Goal: Information Seeking & Learning: Learn about a topic

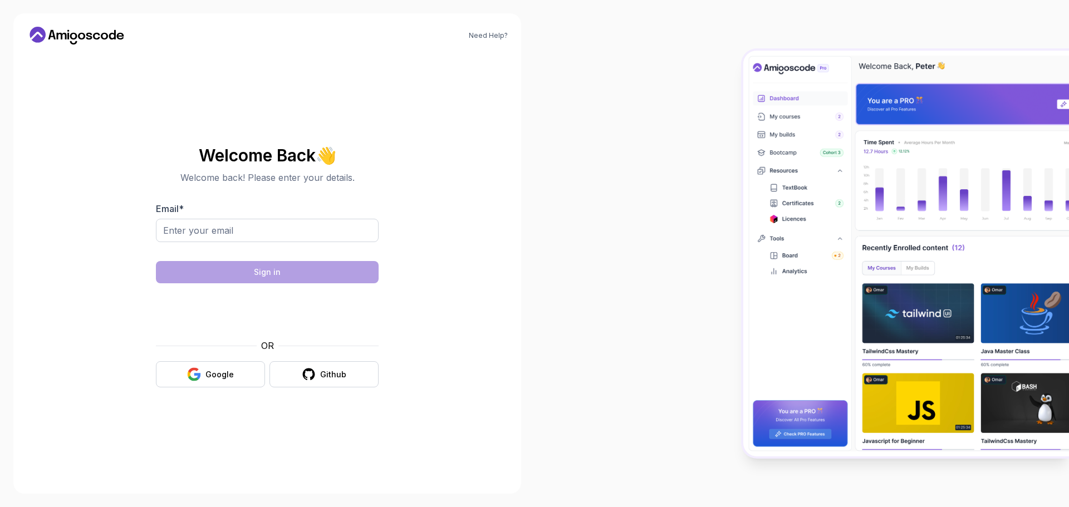
drag, startPoint x: 304, startPoint y: 222, endPoint x: 301, endPoint y: 229, distance: 7.8
click at [302, 227] on input "Email *" at bounding box center [267, 230] width 223 height 23
click at [305, 236] on input "Email *" at bounding box center [267, 230] width 223 height 23
type input "fatimashehab99@gmail.com"
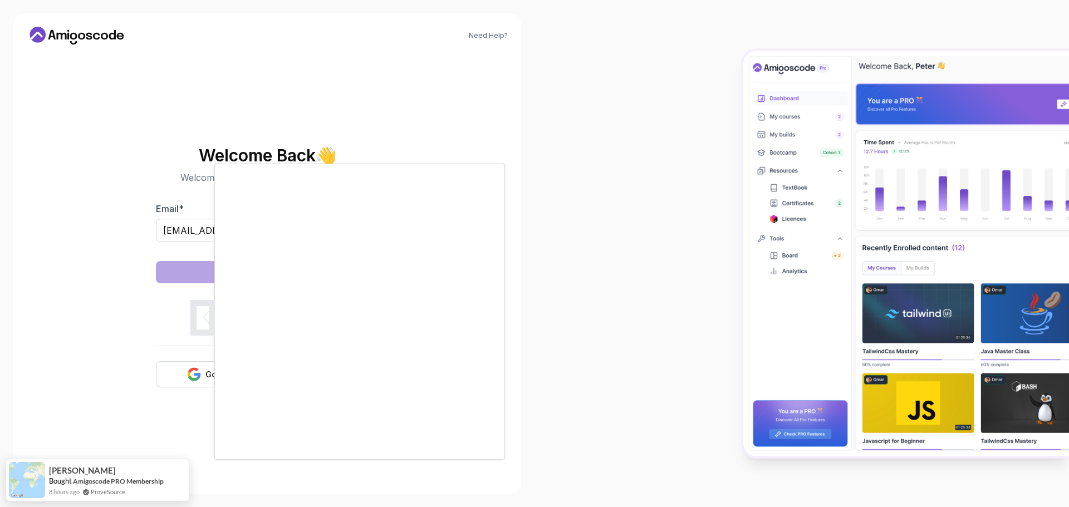
click at [690, 158] on body "Need Help? Welcome Back 👋 Welcome back! Please enter your details. Email * fati…" at bounding box center [534, 253] width 1069 height 507
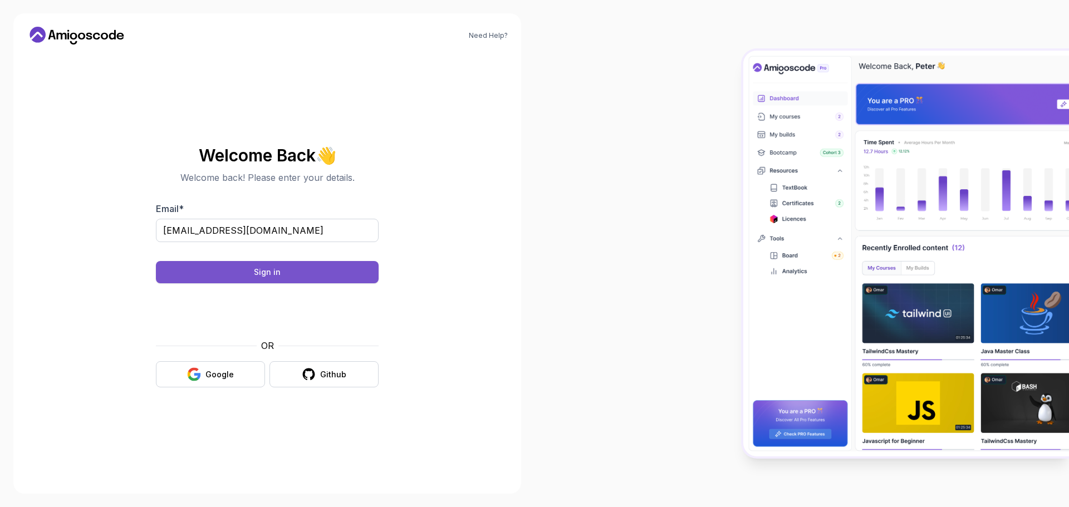
click at [316, 280] on button "Sign in" at bounding box center [267, 272] width 223 height 22
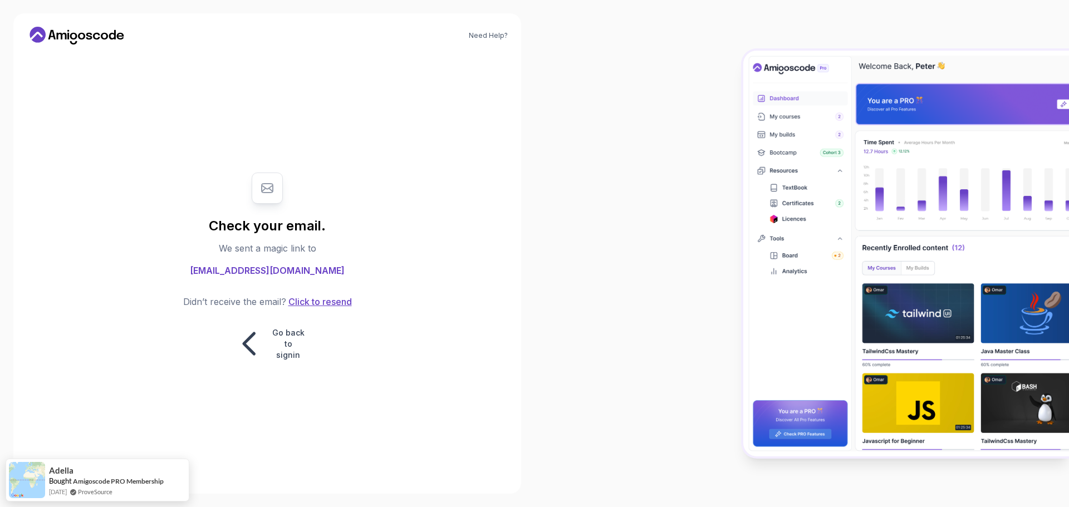
drag, startPoint x: 314, startPoint y: 305, endPoint x: 346, endPoint y: 301, distance: 32.6
click at [315, 305] on button "Click to resend" at bounding box center [319, 301] width 66 height 13
click at [287, 342] on p "Go back to signin" at bounding box center [288, 344] width 33 height 33
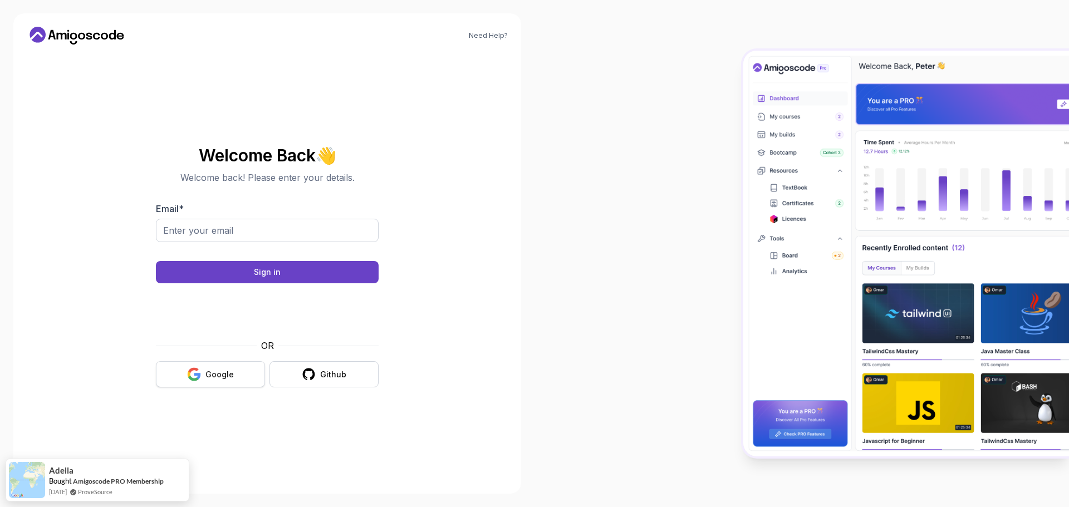
click at [212, 383] on button "Google" at bounding box center [210, 374] width 109 height 26
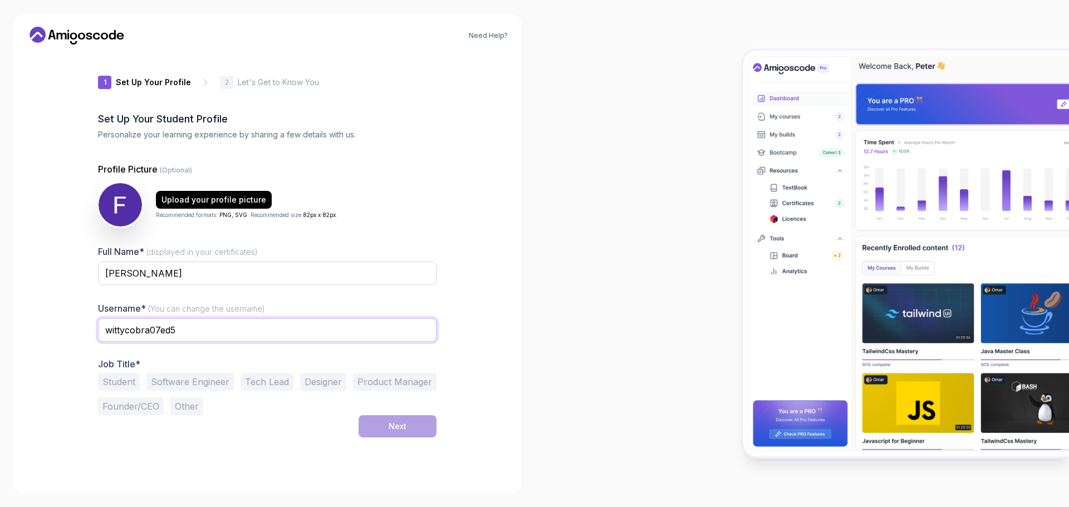
click at [231, 323] on input "wittycobra07ed5" at bounding box center [267, 330] width 339 height 23
drag, startPoint x: 229, startPoint y: 324, endPoint x: 0, endPoint y: 385, distance: 237.5
click at [0, 385] on div "Need Help? 1 Set Up Your Profile 1 Set Up Your Profile 2 Let's Get to Know You …" at bounding box center [267, 253] width 535 height 507
type input "fatimashehabb_"
click at [387, 404] on div "Student Software Engineer Tech Lead Designer Product Manager Founder/CEO Other" at bounding box center [267, 394] width 339 height 42
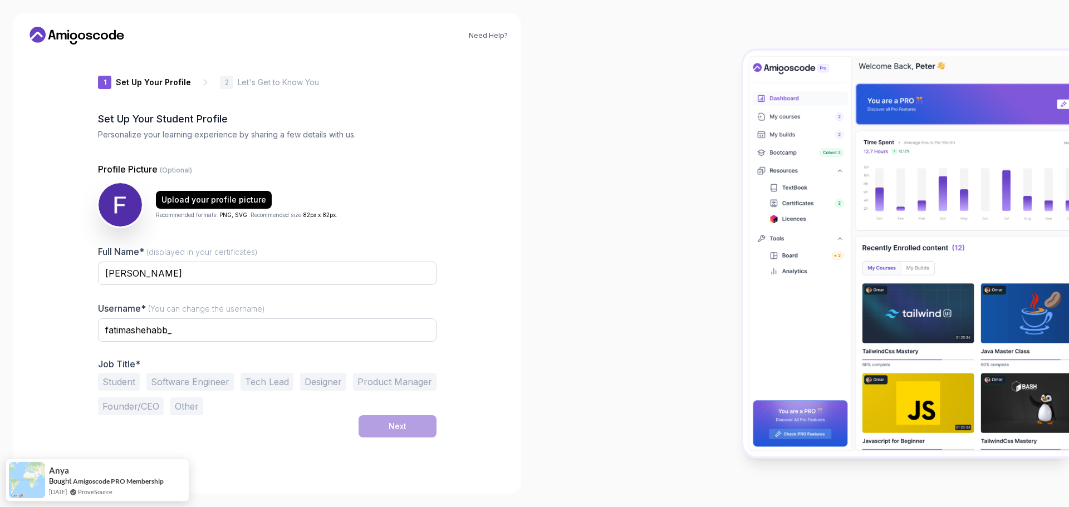
drag, startPoint x: 216, startPoint y: 383, endPoint x: 228, endPoint y: 385, distance: 13.0
click at [215, 383] on button "Software Engineer" at bounding box center [189, 382] width 87 height 18
click at [416, 421] on button "Next" at bounding box center [398, 427] width 78 height 22
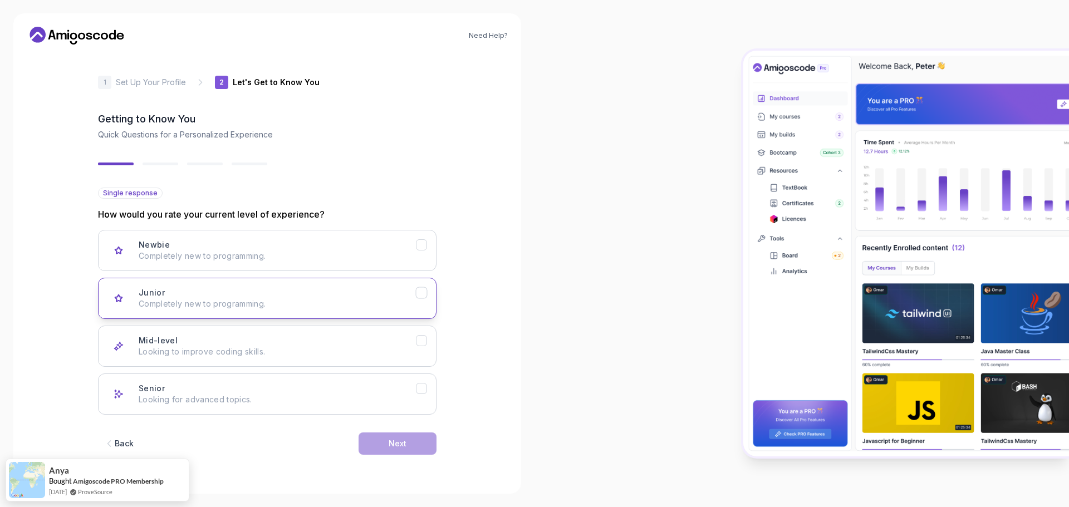
click at [301, 292] on div "Junior Completely new to programming." at bounding box center [277, 298] width 277 height 22
click at [294, 355] on p "Looking to improve coding skills." at bounding box center [277, 351] width 277 height 11
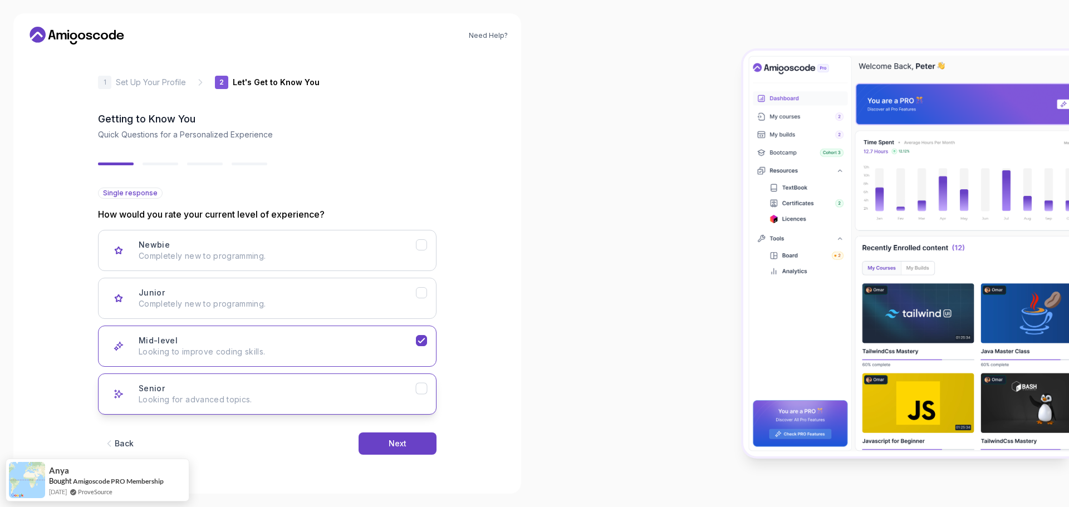
click at [325, 404] on p "Looking for advanced topics." at bounding box center [277, 399] width 277 height 11
click at [343, 352] on p "Looking to improve coding skills." at bounding box center [277, 351] width 277 height 11
click at [389, 450] on button "Next" at bounding box center [398, 444] width 78 height 22
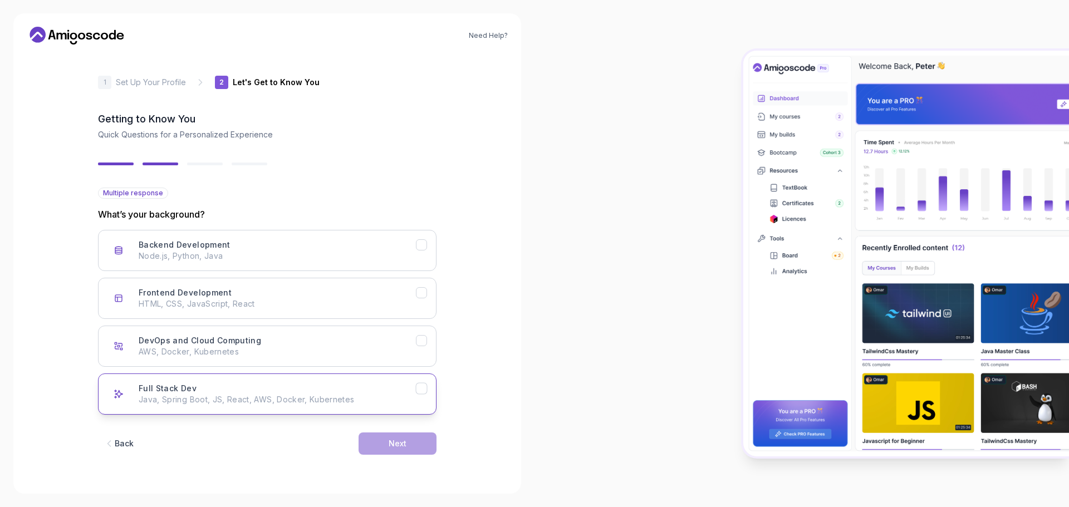
drag, startPoint x: 292, startPoint y: 248, endPoint x: 347, endPoint y: 383, distance: 145.6
click at [291, 247] on div "Backend Development Node.js, Python, Java" at bounding box center [277, 251] width 277 height 22
click at [375, 434] on button "Next" at bounding box center [398, 444] width 78 height 22
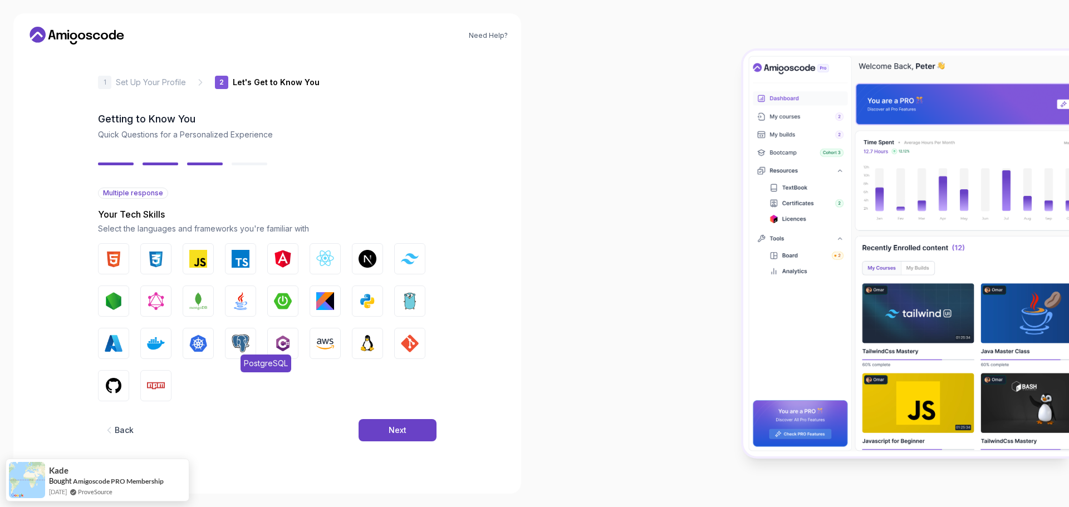
click at [245, 343] on img "button" at bounding box center [241, 344] width 18 height 18
drag, startPoint x: 240, startPoint y: 315, endPoint x: 289, endPoint y: 304, distance: 49.7
click at [241, 315] on button "Java" at bounding box center [240, 301] width 31 height 31
click at [290, 304] on img "button" at bounding box center [283, 301] width 18 height 18
drag, startPoint x: 385, startPoint y: 418, endPoint x: 380, endPoint y: 428, distance: 12.0
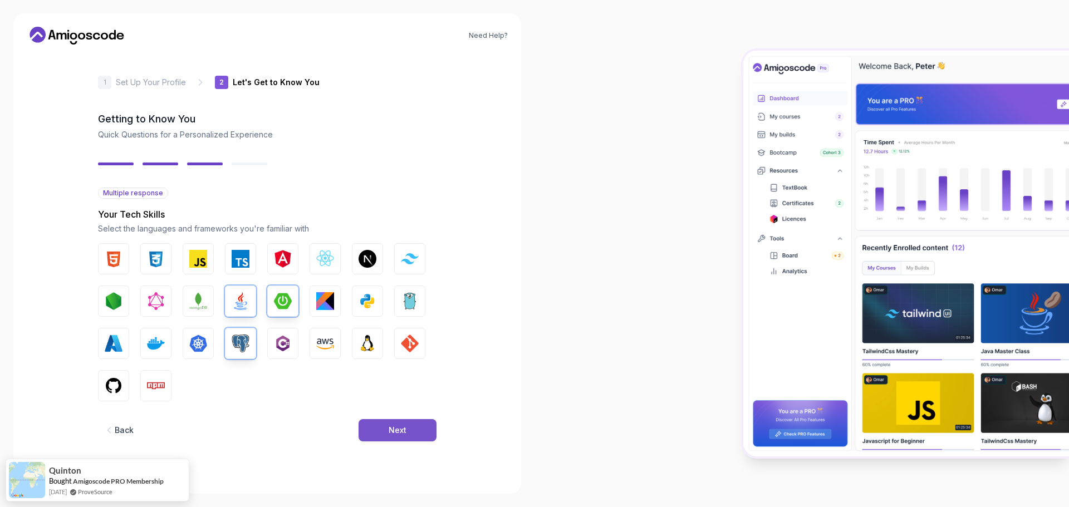
click at [384, 423] on div "Back Next" at bounding box center [267, 431] width 339 height 58
click at [380, 428] on button "Next" at bounding box center [398, 430] width 78 height 22
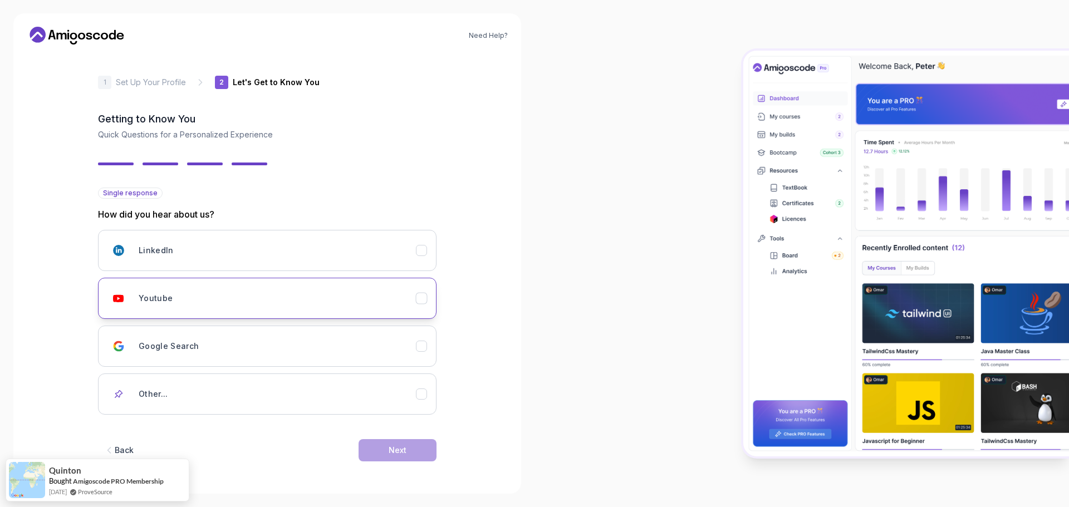
click at [418, 306] on button "Youtube" at bounding box center [267, 298] width 339 height 41
click at [414, 442] on button "Next" at bounding box center [398, 450] width 78 height 22
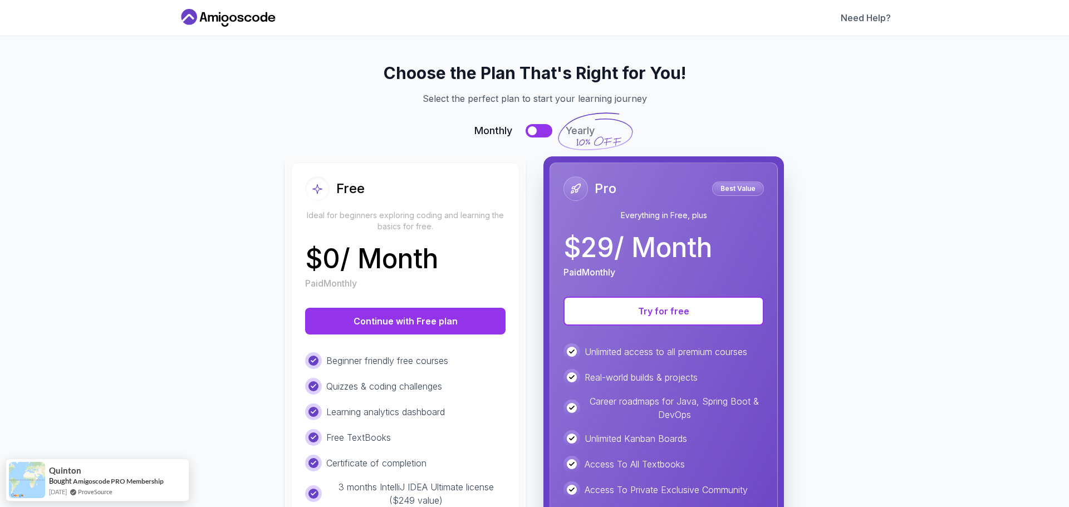
click at [483, 299] on div "Free Ideal for beginners exploring coding and learning the basics for free. $ 0…" at bounding box center [405, 389] width 228 height 452
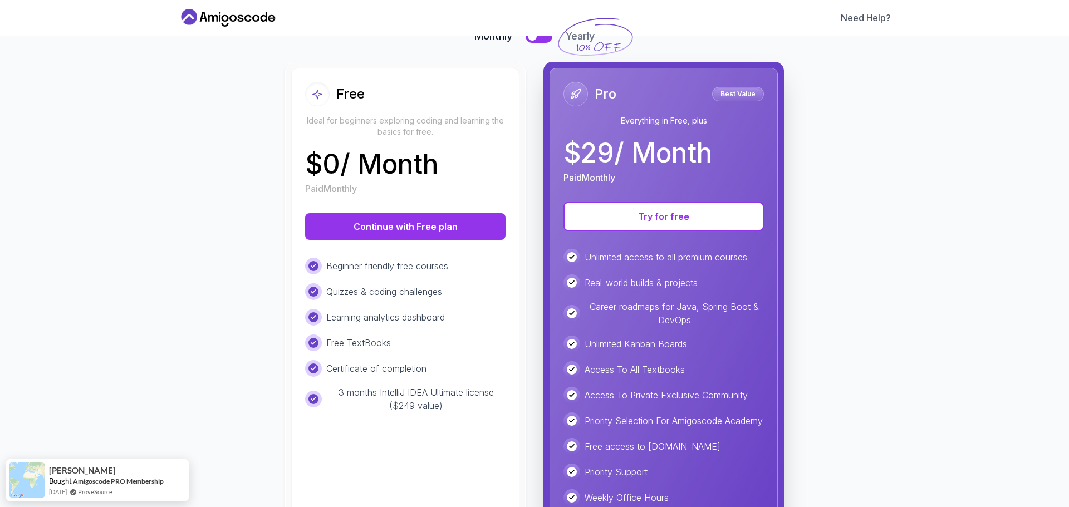
scroll to position [150, 0]
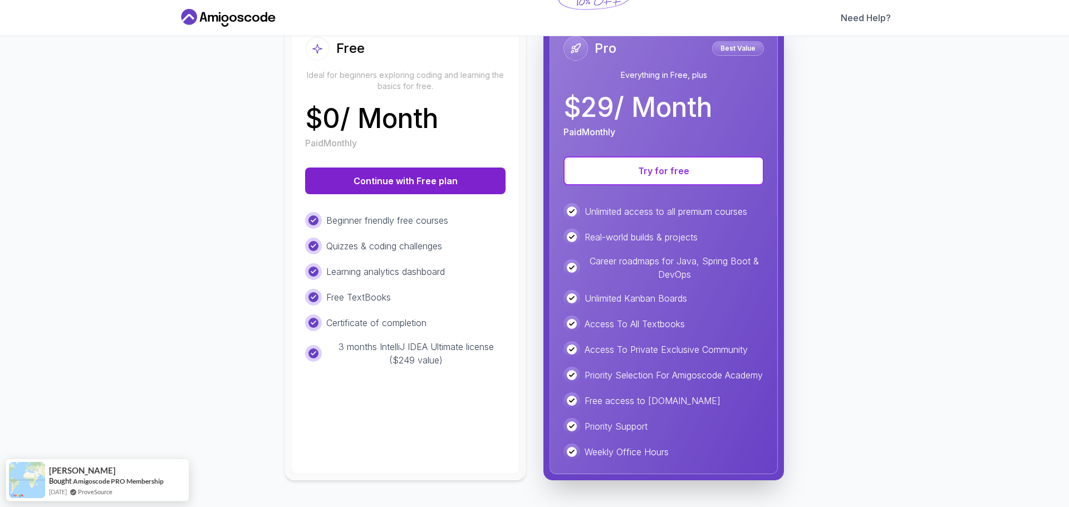
click at [406, 168] on button "Continue with Free plan" at bounding box center [405, 181] width 201 height 27
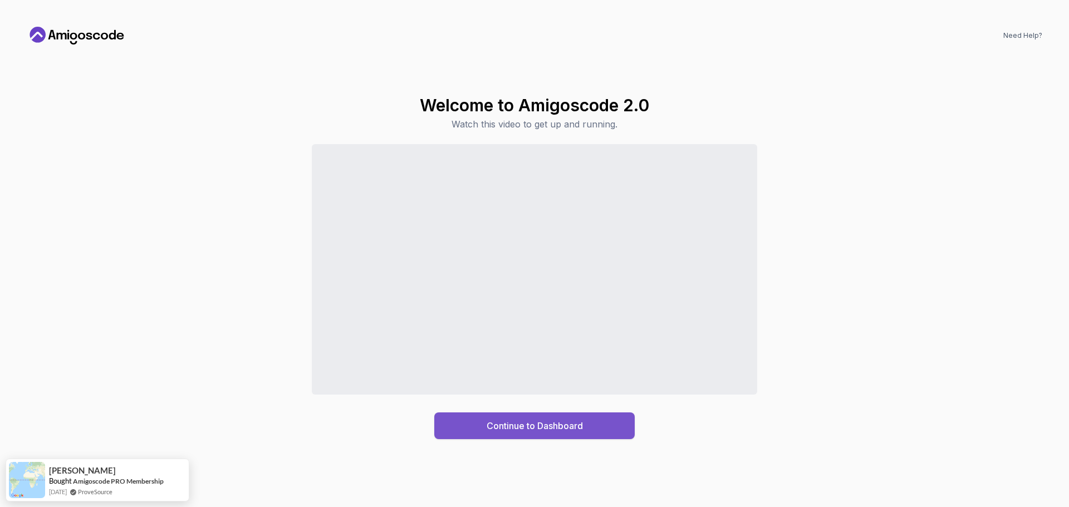
click at [583, 424] on div "Continue to Dashboard" at bounding box center [535, 425] width 96 height 13
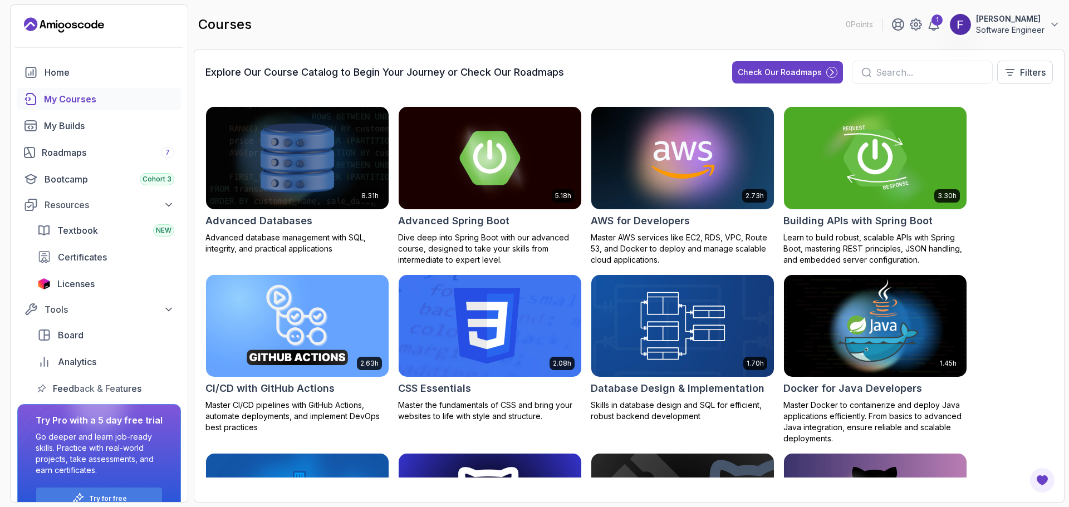
click at [906, 147] on img at bounding box center [876, 158] width 192 height 108
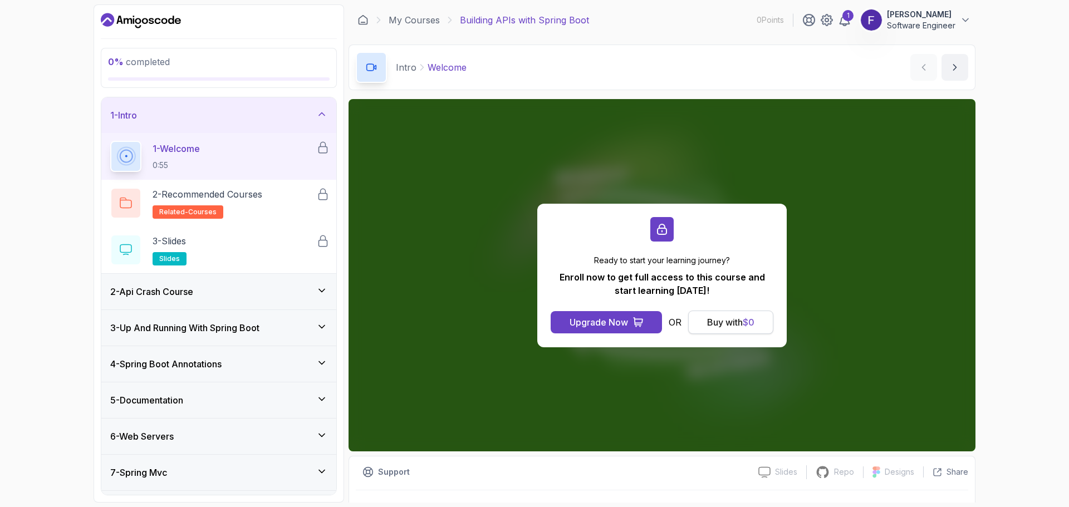
click at [754, 319] on span "$ 0" at bounding box center [749, 322] width 12 height 11
click at [735, 320] on div "Buy with $ 0" at bounding box center [730, 322] width 47 height 13
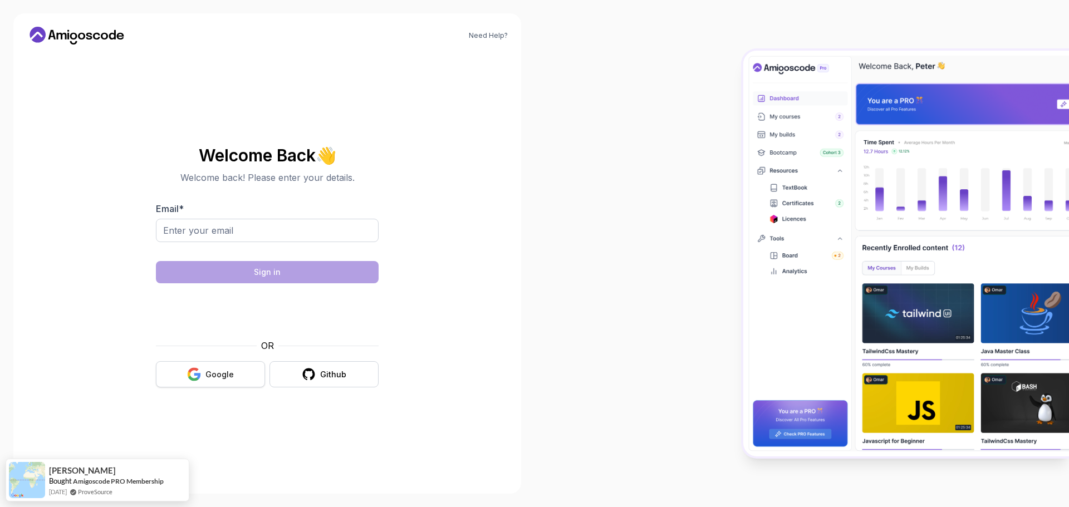
click at [256, 383] on button "Google" at bounding box center [210, 374] width 109 height 26
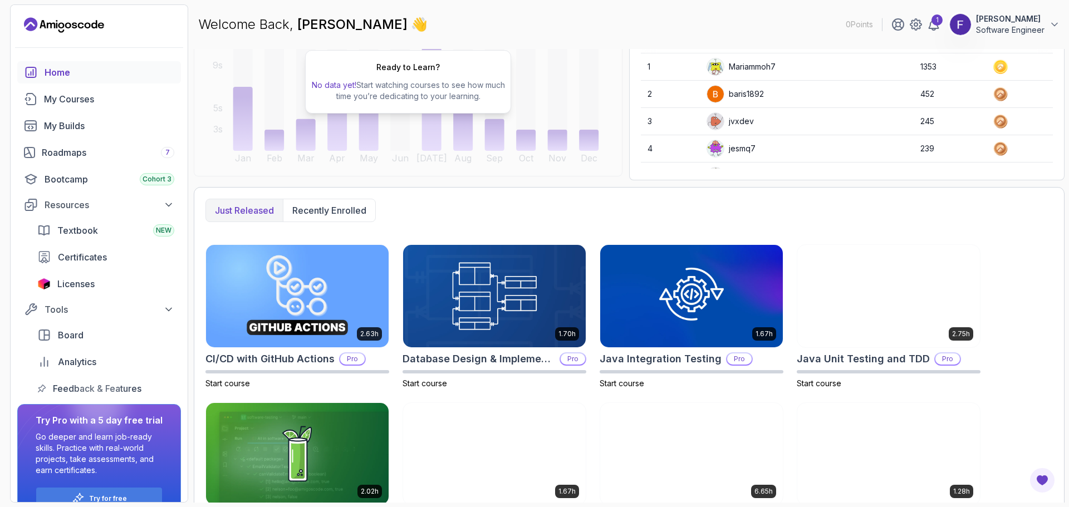
scroll to position [207, 0]
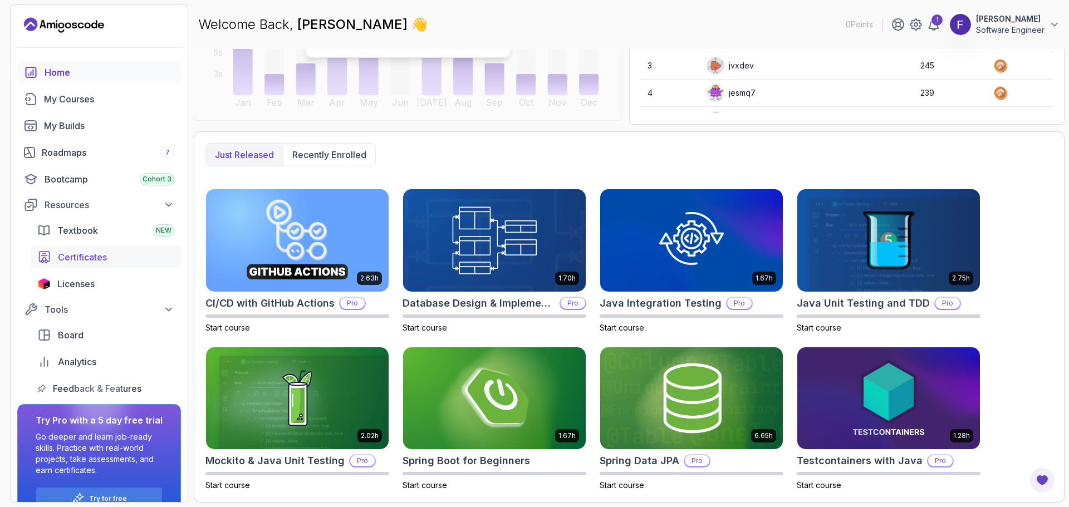
click at [104, 266] on link "Certificates" at bounding box center [106, 257] width 150 height 22
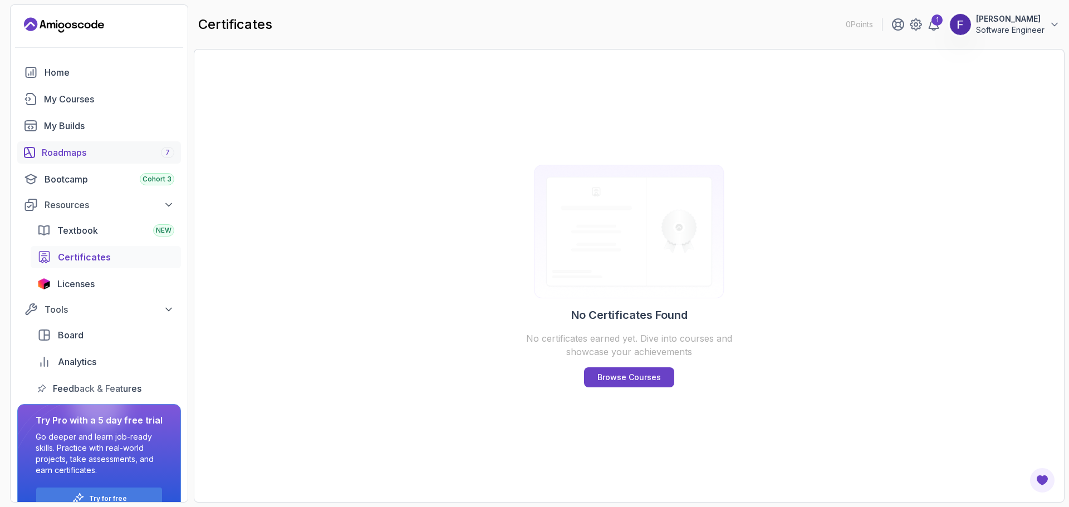
click at [99, 153] on div "Roadmaps 7" at bounding box center [108, 152] width 133 height 13
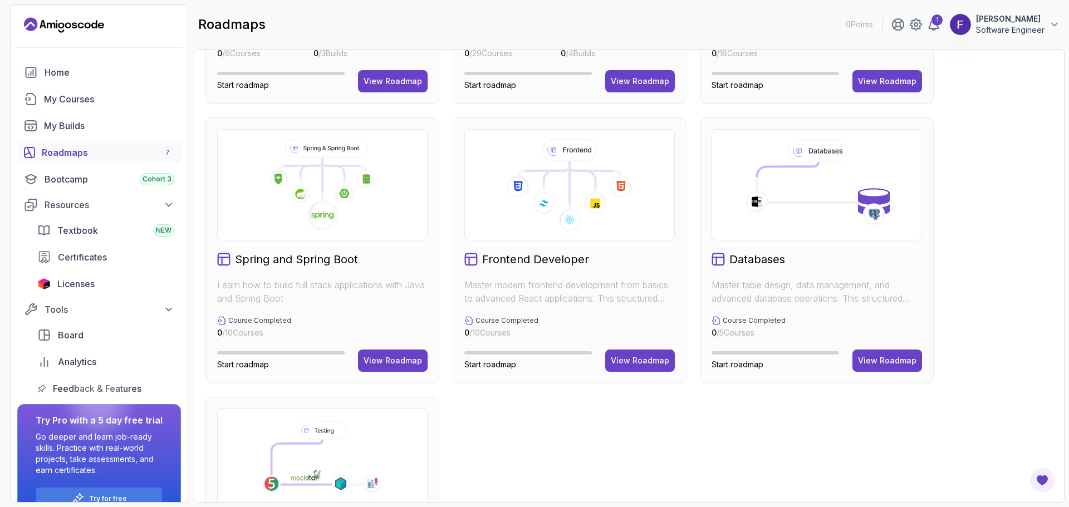
scroll to position [279, 0]
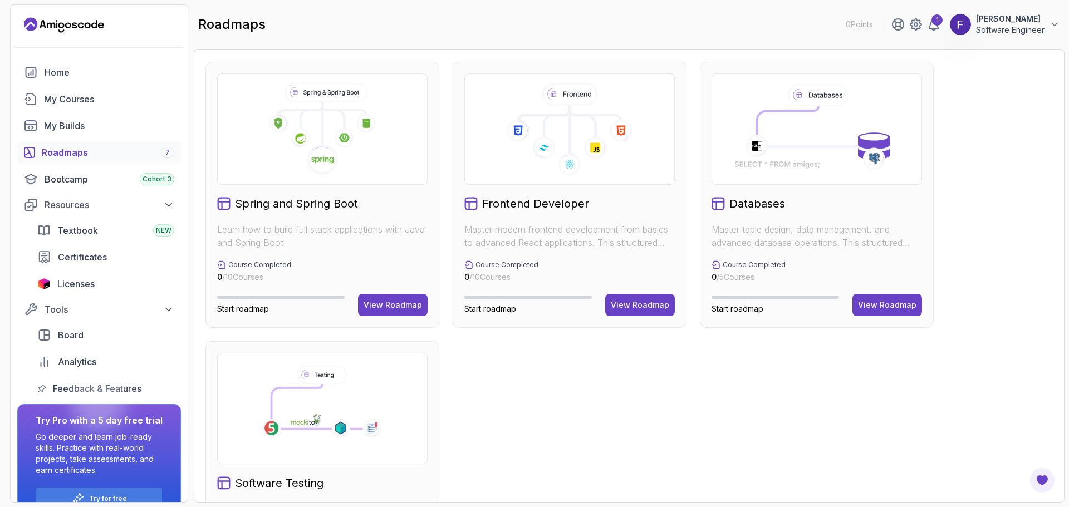
click at [405, 316] on div "Spring and Spring Boot Learn how to build full stack applications with Java and…" at bounding box center [323, 195] width 234 height 266
click at [399, 304] on div "View Roadmap" at bounding box center [393, 305] width 58 height 11
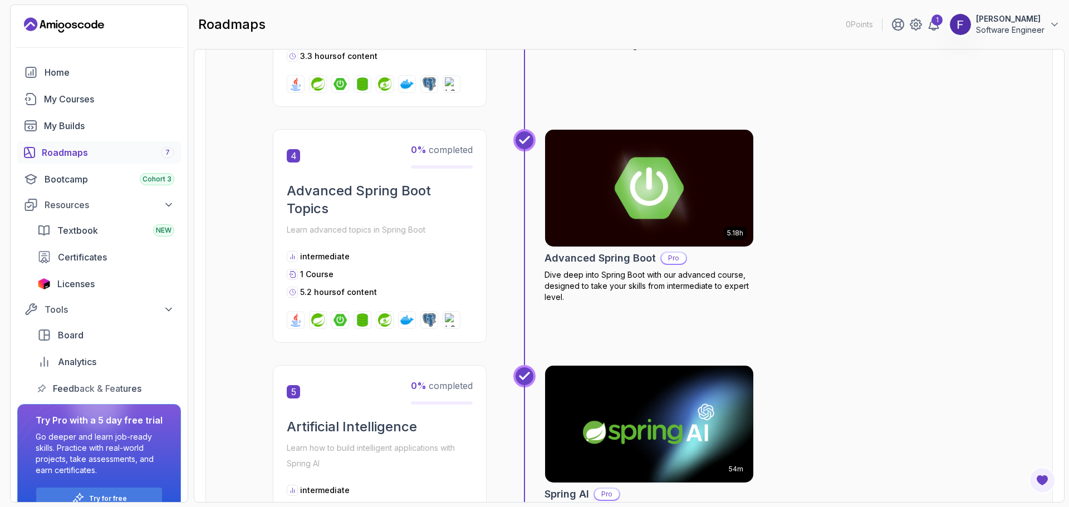
scroll to position [847, 0]
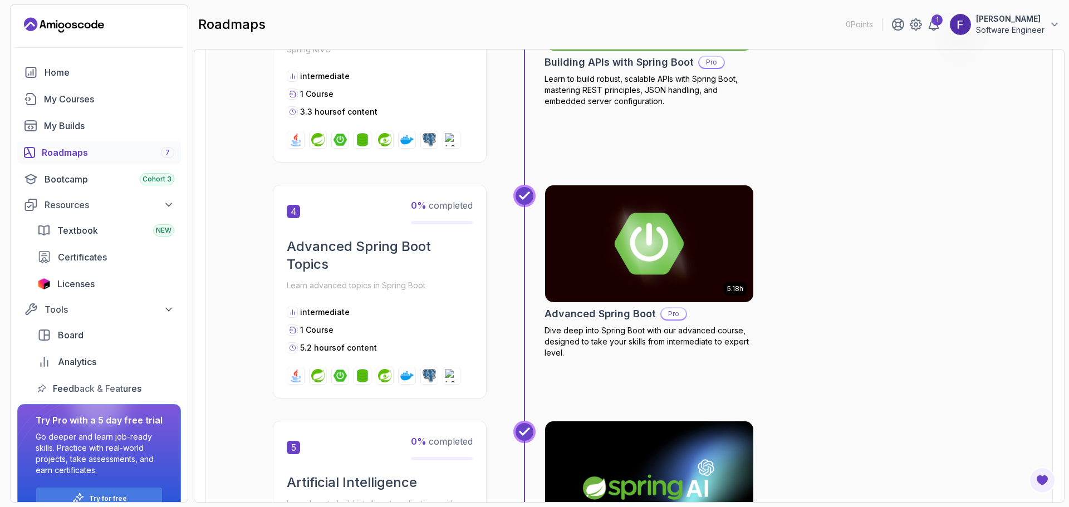
click at [942, 282] on div "5.18h Advanced Spring Boot Pro Dive deep into Spring Boot with our advanced cou…" at bounding box center [765, 292] width 441 height 214
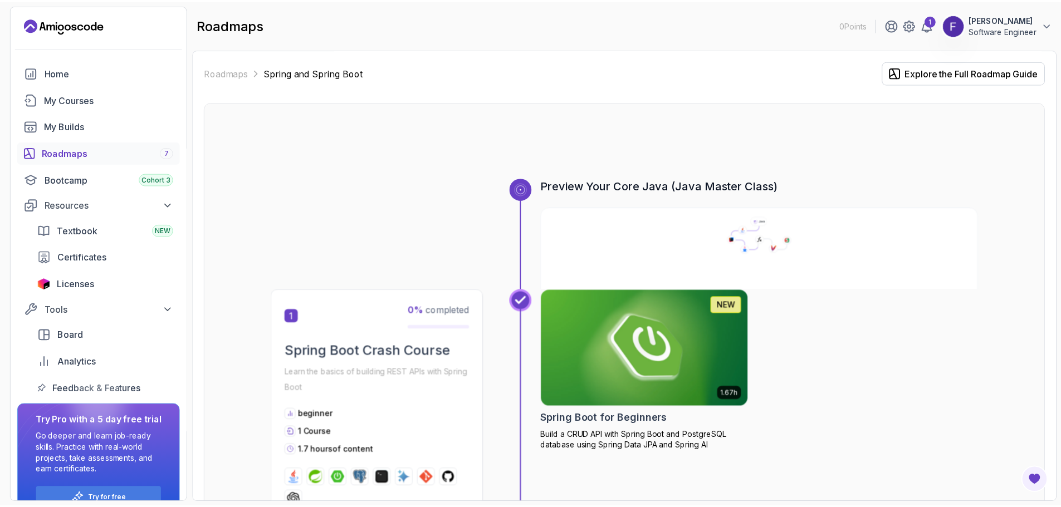
scroll to position [22, 0]
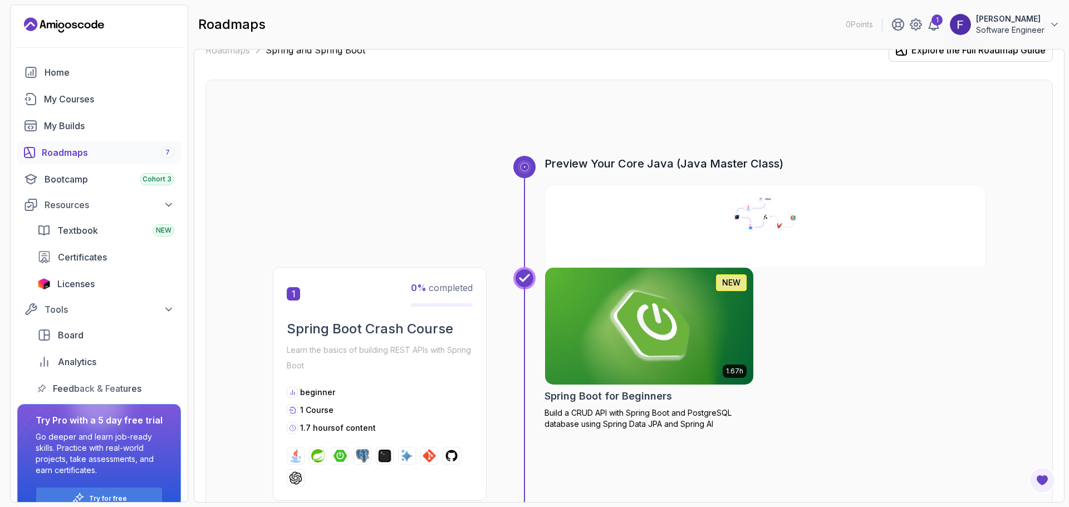
click at [670, 367] on img at bounding box center [649, 326] width 219 height 123
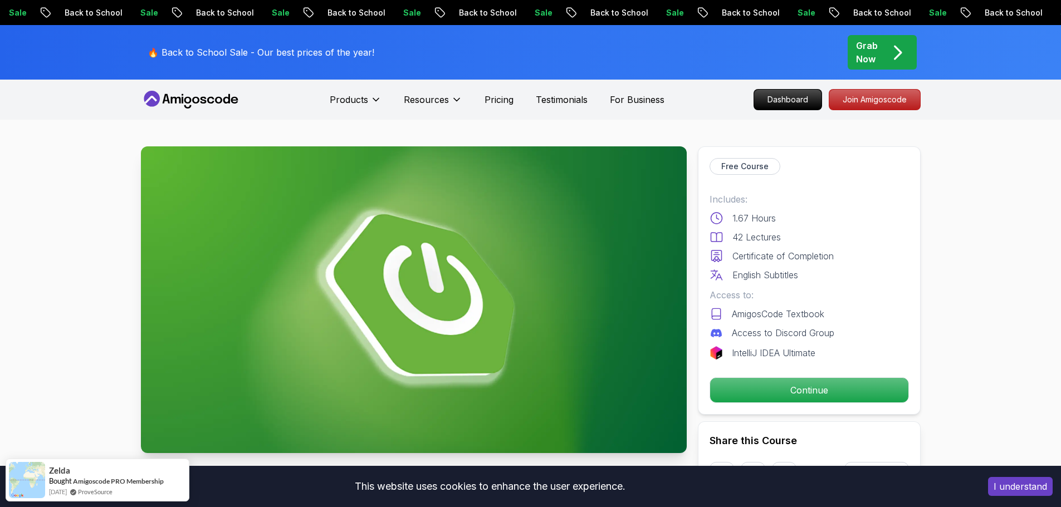
scroll to position [167, 0]
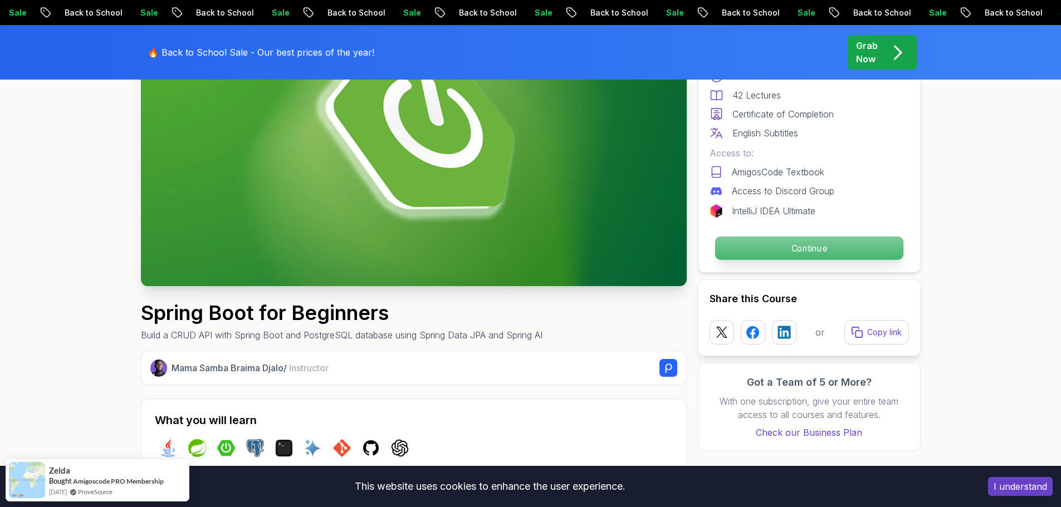
click at [858, 236] on button "Continue" at bounding box center [808, 248] width 189 height 25
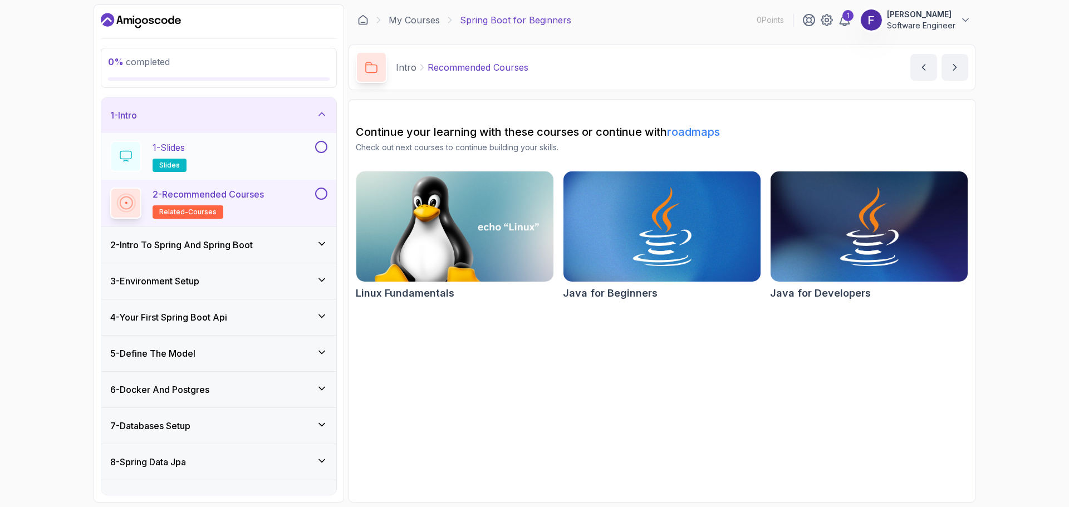
click at [202, 155] on div "1 - Slides slides" at bounding box center [211, 156] width 203 height 31
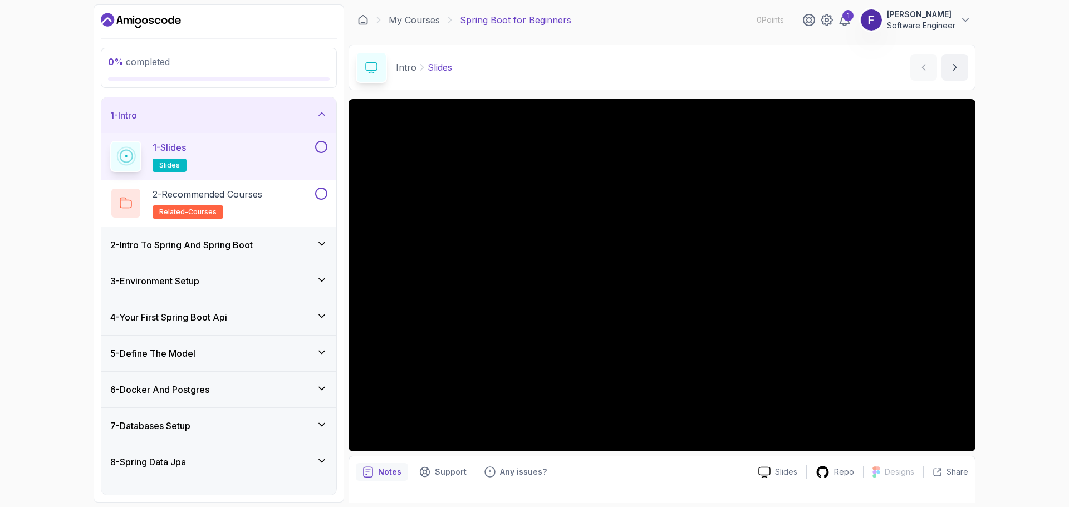
scroll to position [130, 0]
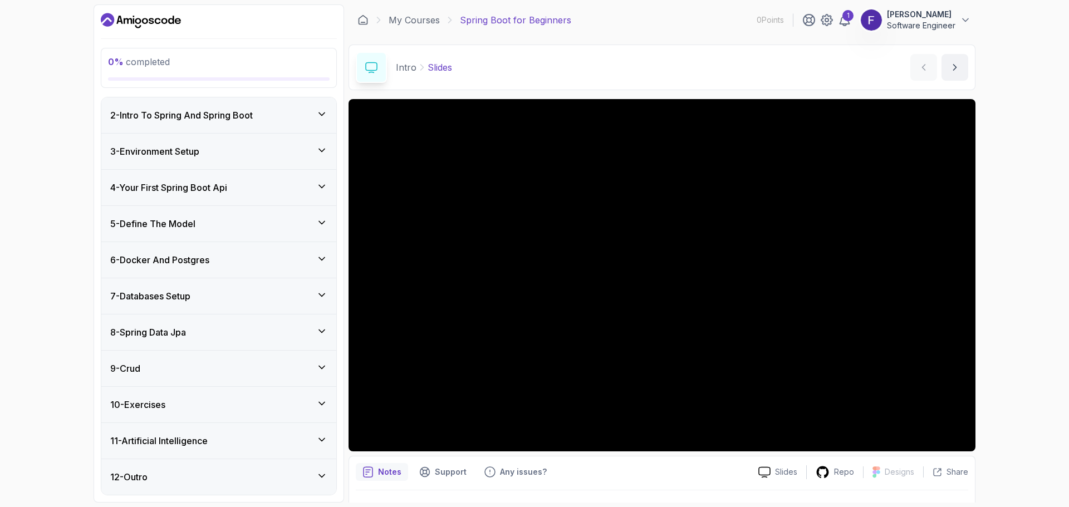
click at [213, 488] on div "12 - Outro" at bounding box center [218, 478] width 235 height 36
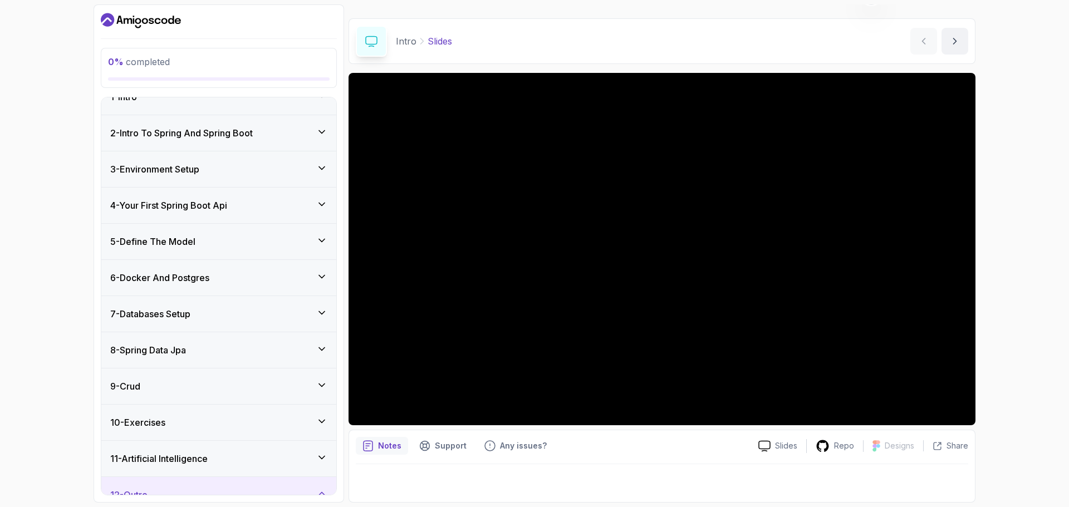
scroll to position [0, 0]
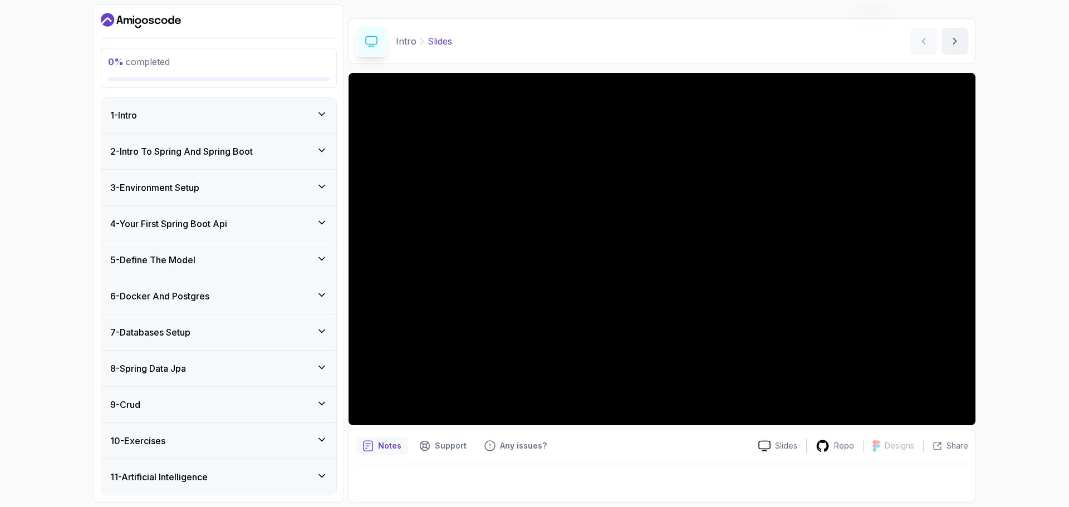
click at [245, 110] on div "1 - Intro" at bounding box center [218, 115] width 217 height 13
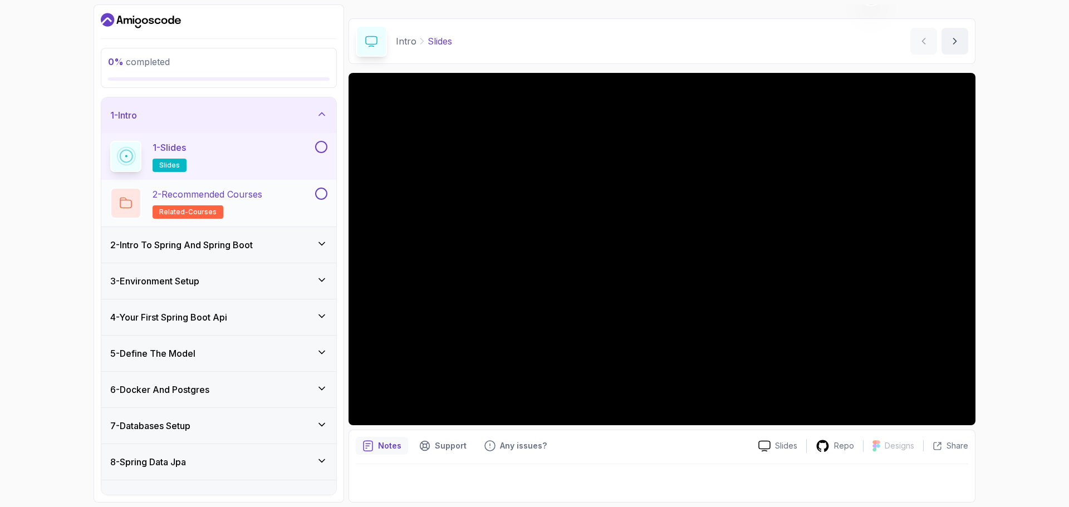
click at [261, 219] on div "2 - Recommended Courses related-courses" at bounding box center [218, 203] width 235 height 47
click at [302, 155] on div "1 - Slides slides" at bounding box center [211, 156] width 203 height 31
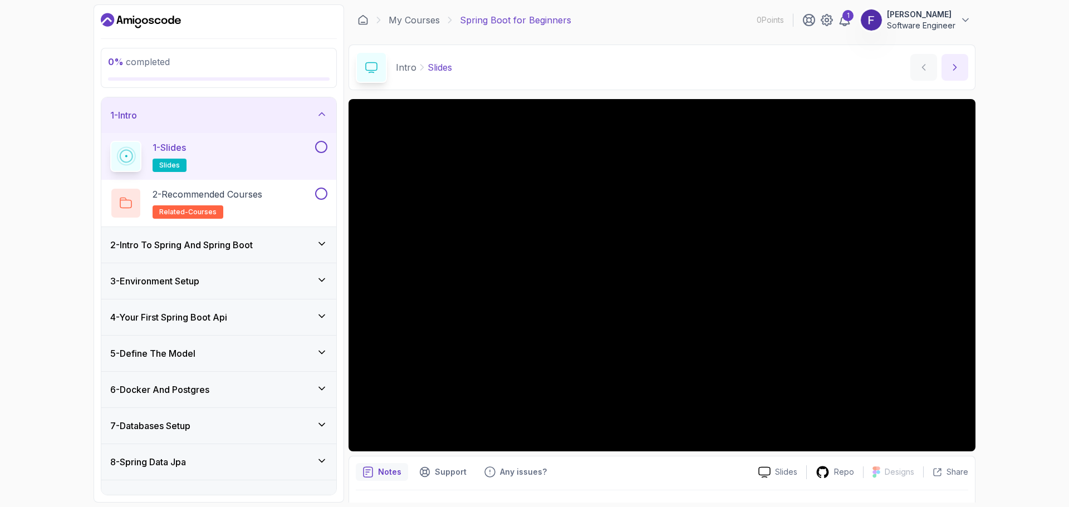
click at [957, 70] on icon "next content" at bounding box center [955, 67] width 11 height 11
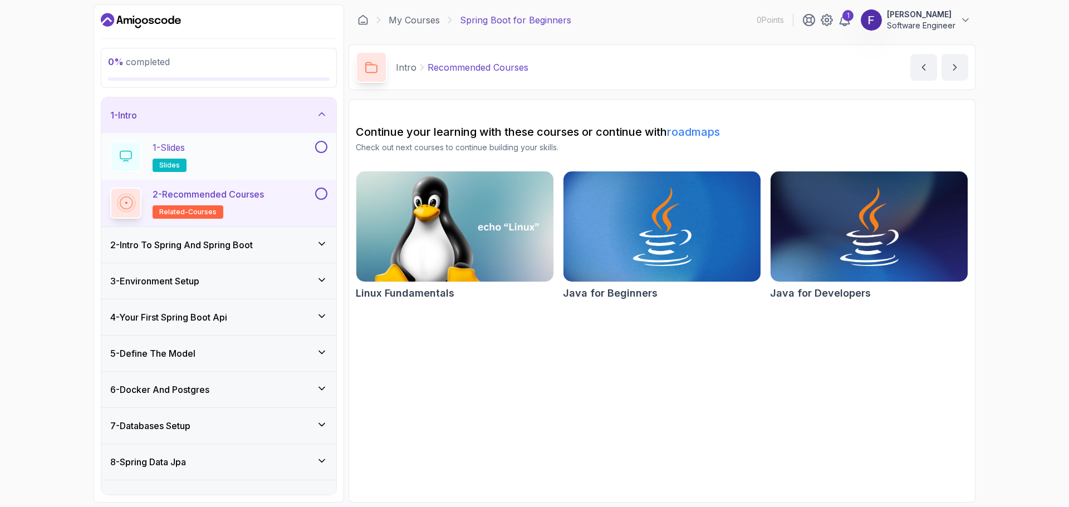
click at [252, 160] on div "1 - Slides slides" at bounding box center [211, 156] width 203 height 31
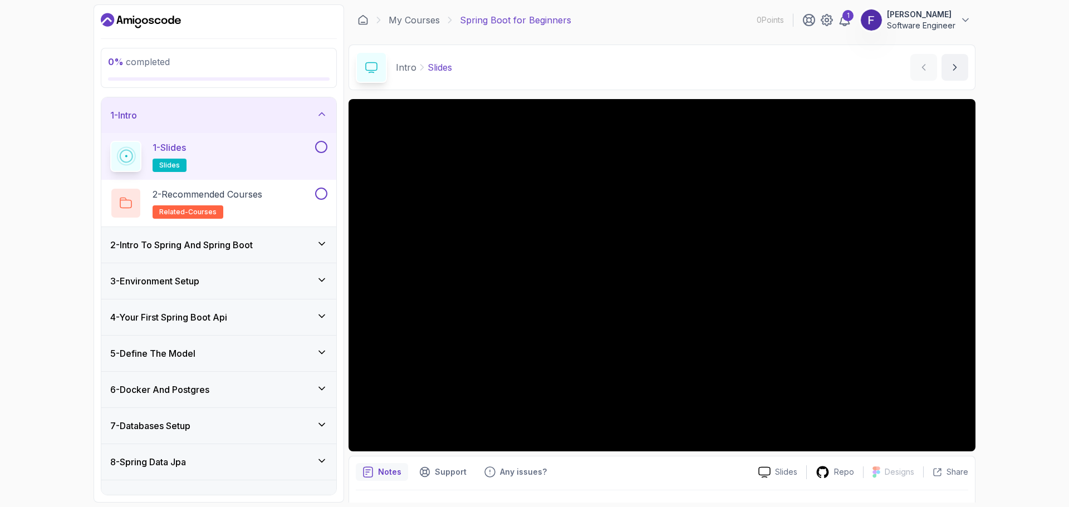
click at [323, 145] on button at bounding box center [321, 147] width 12 height 12
click at [321, 196] on button at bounding box center [321, 194] width 12 height 12
click at [310, 235] on div "2 - Intro To Spring And Spring Boot" at bounding box center [218, 245] width 235 height 36
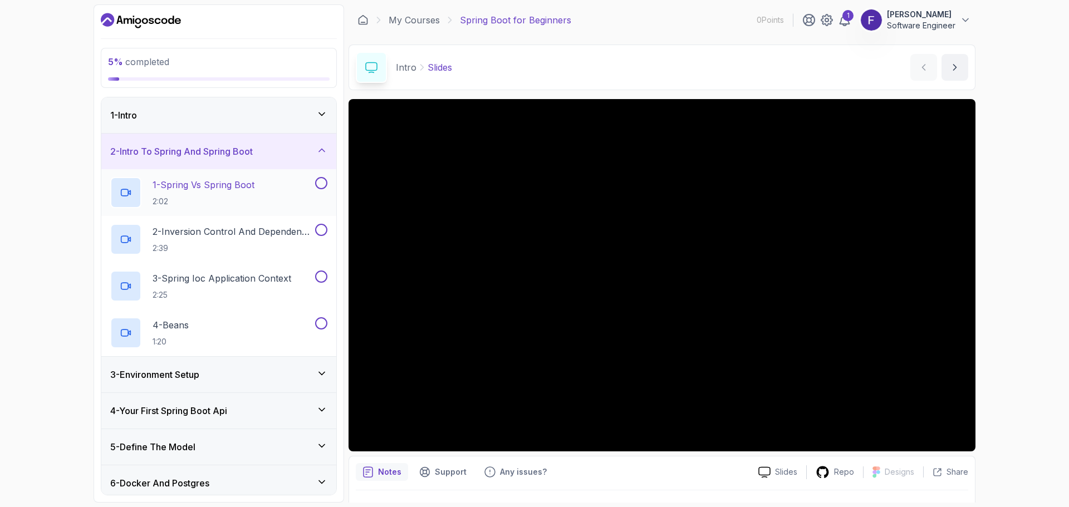
click at [242, 189] on p "1 - Spring Vs Spring Boot" at bounding box center [204, 184] width 102 height 13
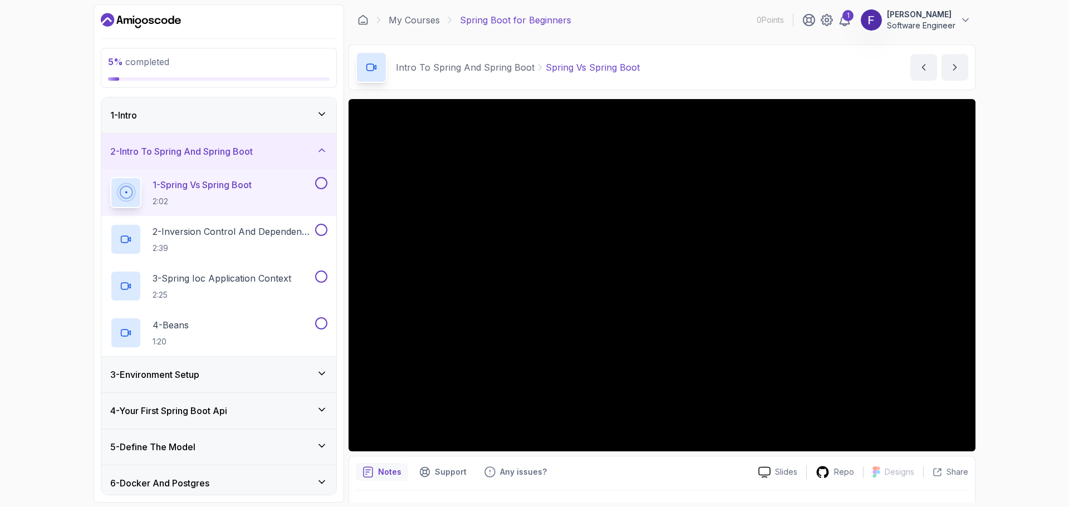
click at [32, 362] on div "5 % completed 1 - Intro 2 - Intro To Spring And Spring Boot 1 - Spring Vs Sprin…" at bounding box center [534, 253] width 1069 height 507
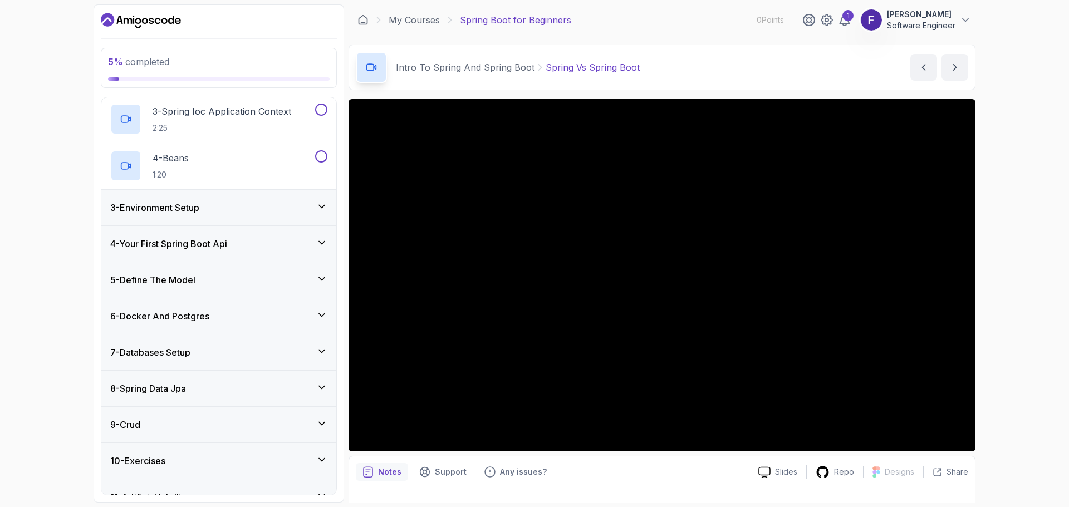
click at [310, 349] on div "7 - Databases Setup" at bounding box center [218, 352] width 217 height 13
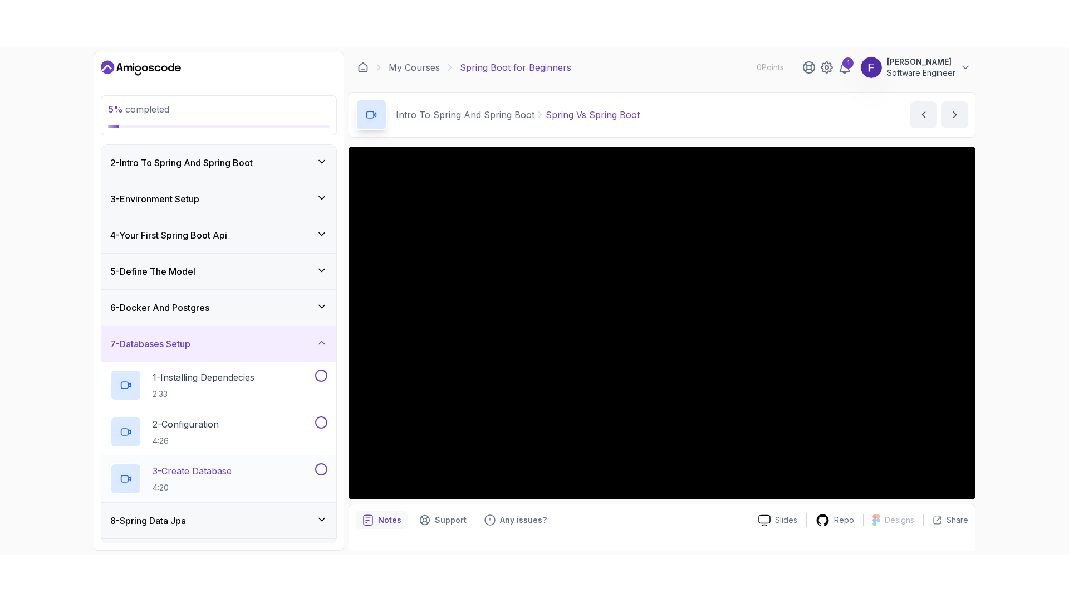
scroll to position [92, 0]
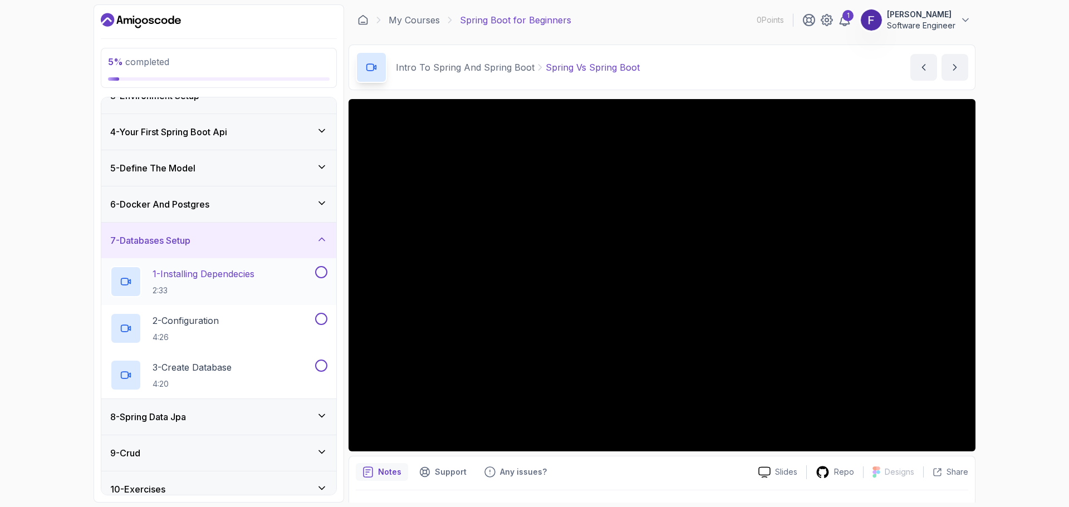
click at [270, 287] on div "1 - Installing Dependecies 2:33" at bounding box center [211, 281] width 203 height 31
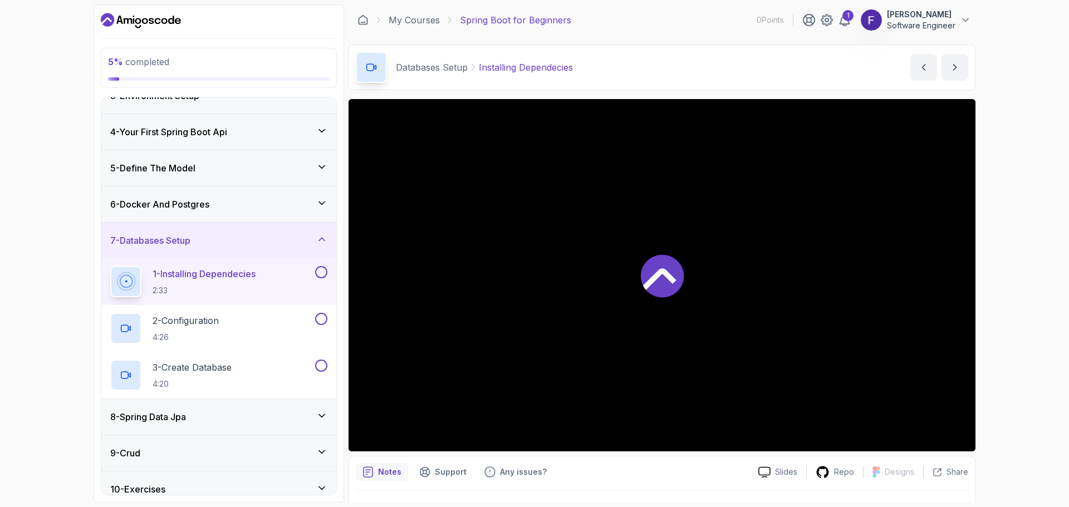
click at [326, 271] on button at bounding box center [321, 272] width 12 height 12
click at [320, 274] on icon at bounding box center [322, 272] width 6 height 4
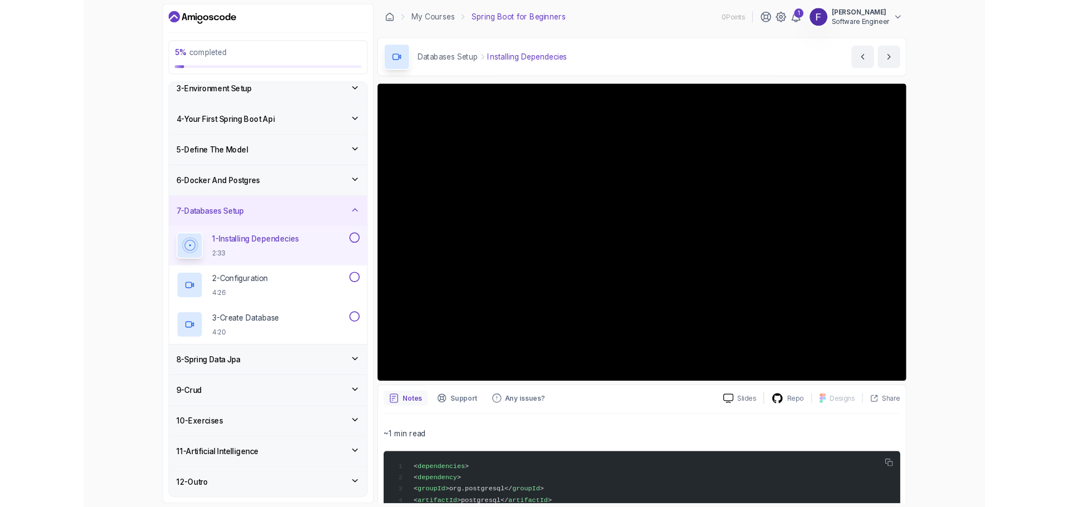
scroll to position [92, 0]
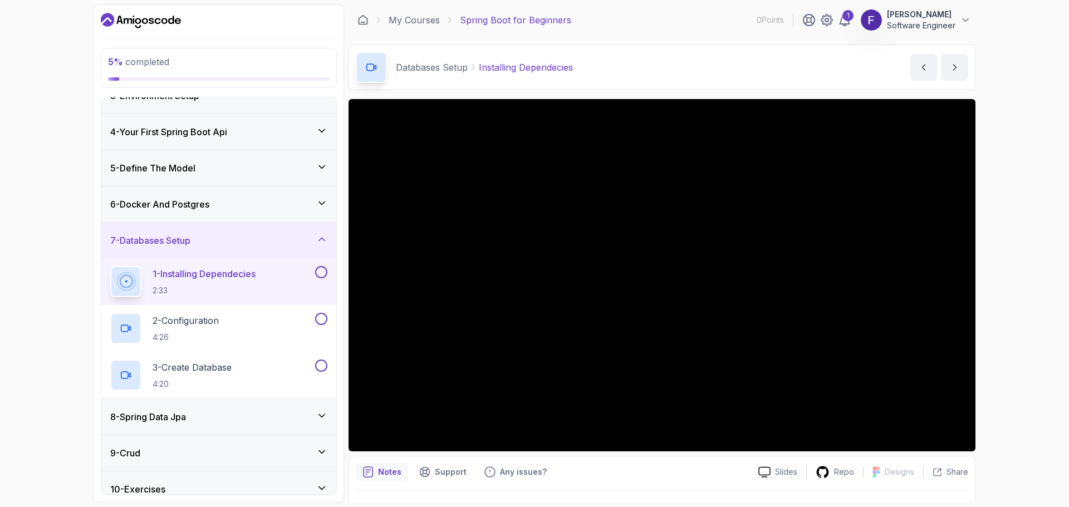
click at [296, 204] on div "6 - Docker And Postgres" at bounding box center [218, 204] width 217 height 13
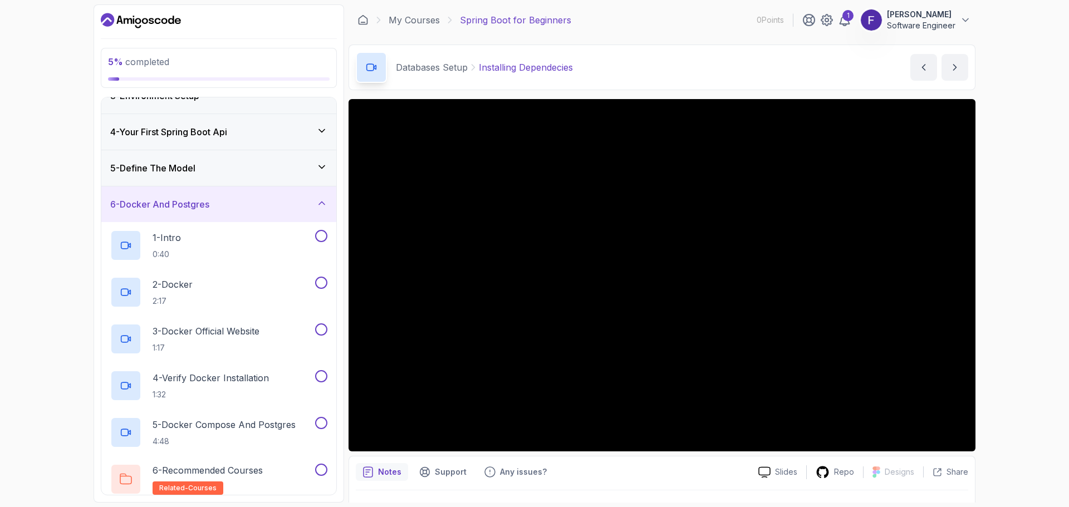
scroll to position [148, 0]
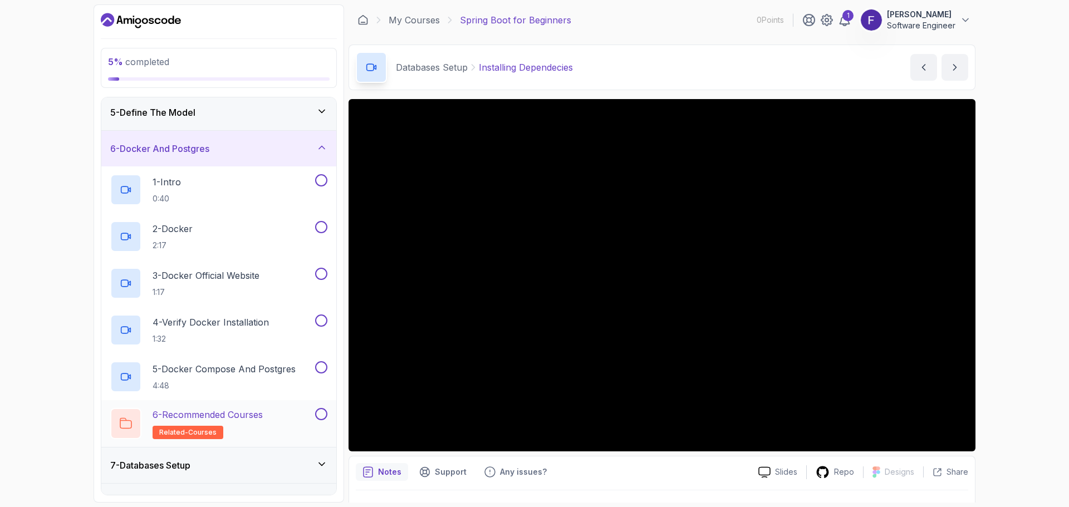
click at [323, 414] on button at bounding box center [321, 414] width 12 height 12
click at [325, 367] on button at bounding box center [321, 367] width 12 height 12
click at [324, 322] on button at bounding box center [321, 321] width 12 height 12
click at [326, 273] on button at bounding box center [321, 274] width 12 height 12
click at [324, 230] on button at bounding box center [321, 227] width 12 height 12
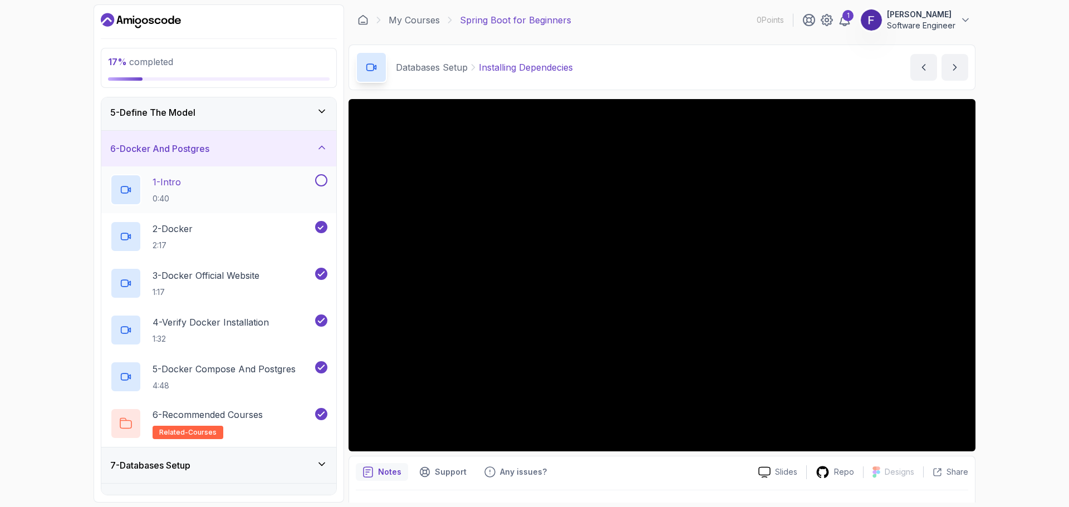
click at [319, 182] on button at bounding box center [321, 180] width 12 height 12
click at [323, 149] on icon at bounding box center [321, 147] width 11 height 11
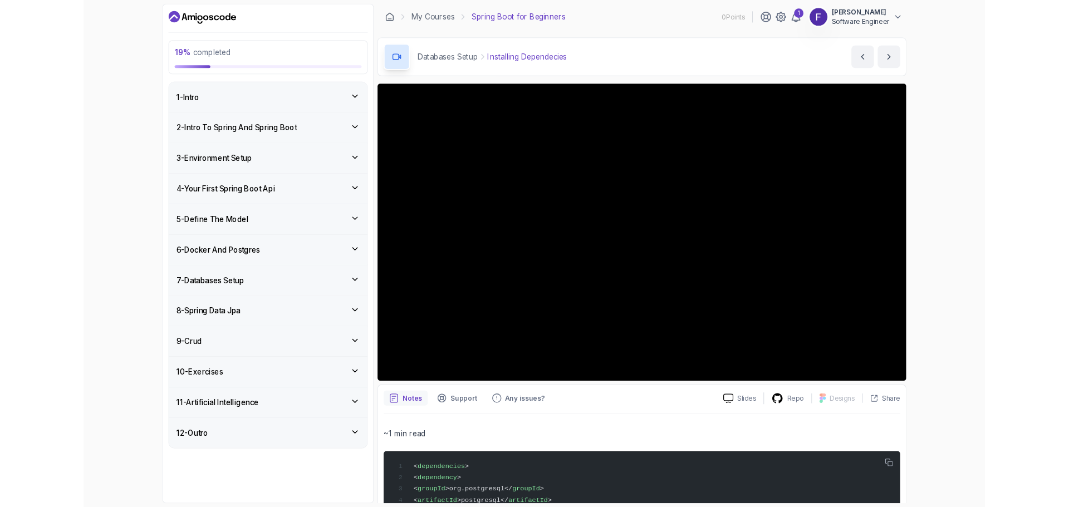
scroll to position [0, 0]
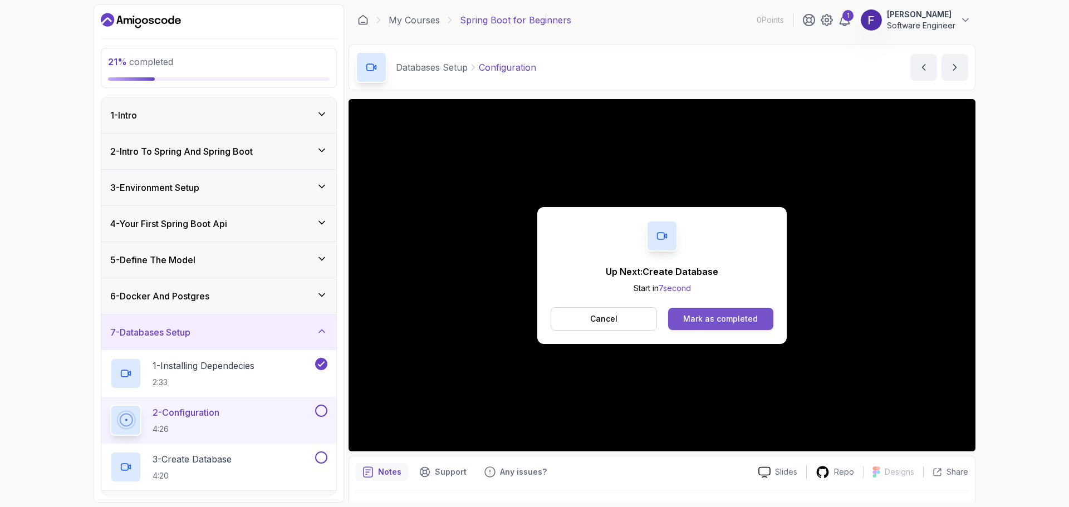
click at [692, 314] on div "Mark as completed" at bounding box center [720, 319] width 75 height 11
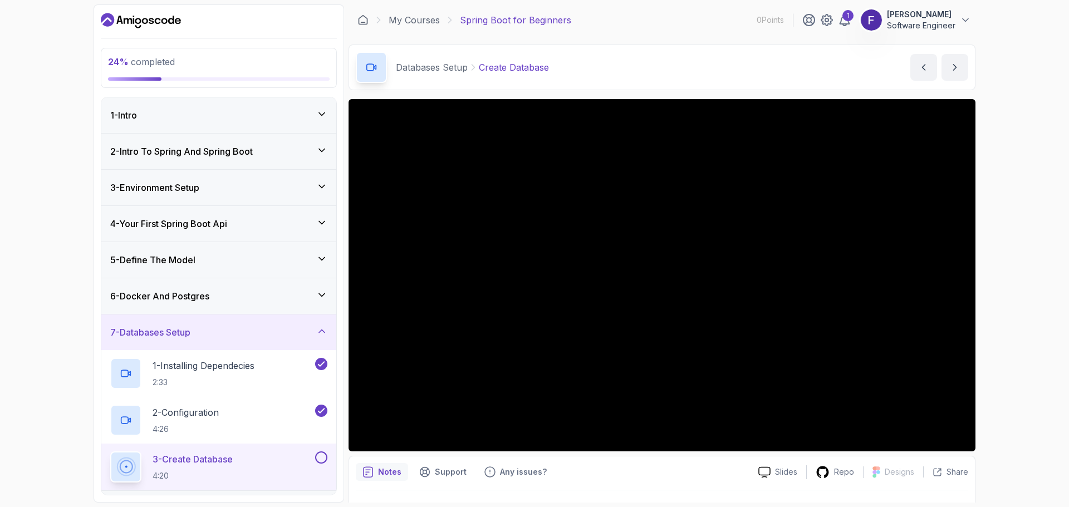
scroll to position [56, 0]
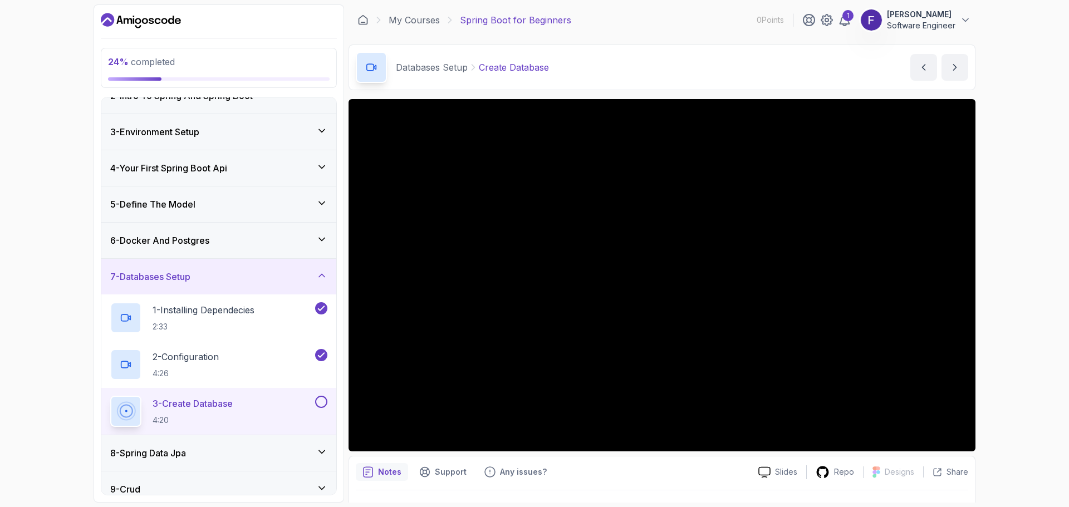
click at [318, 403] on button at bounding box center [321, 402] width 12 height 12
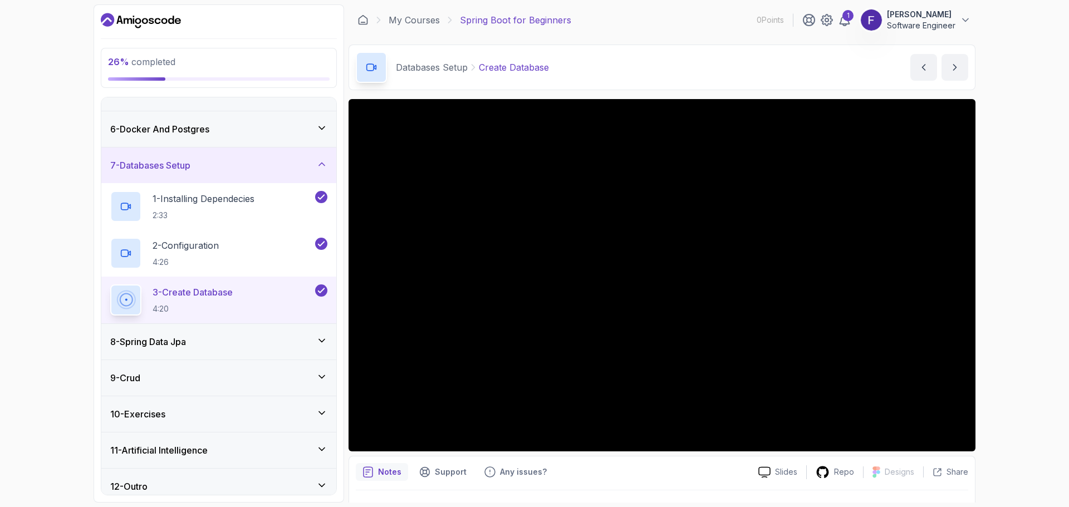
scroll to position [177, 0]
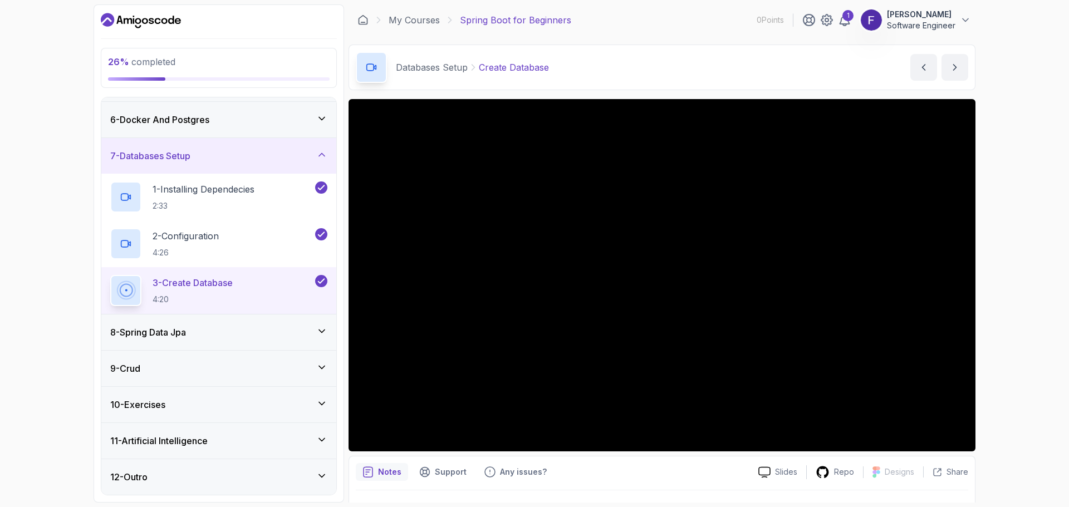
click at [319, 119] on icon at bounding box center [321, 118] width 11 height 11
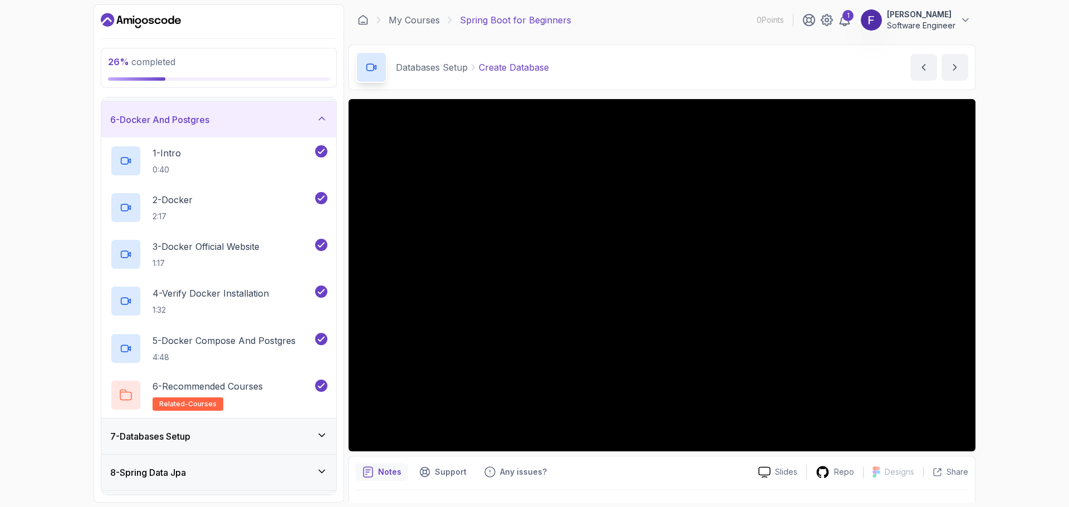
click at [319, 119] on icon at bounding box center [321, 118] width 11 height 11
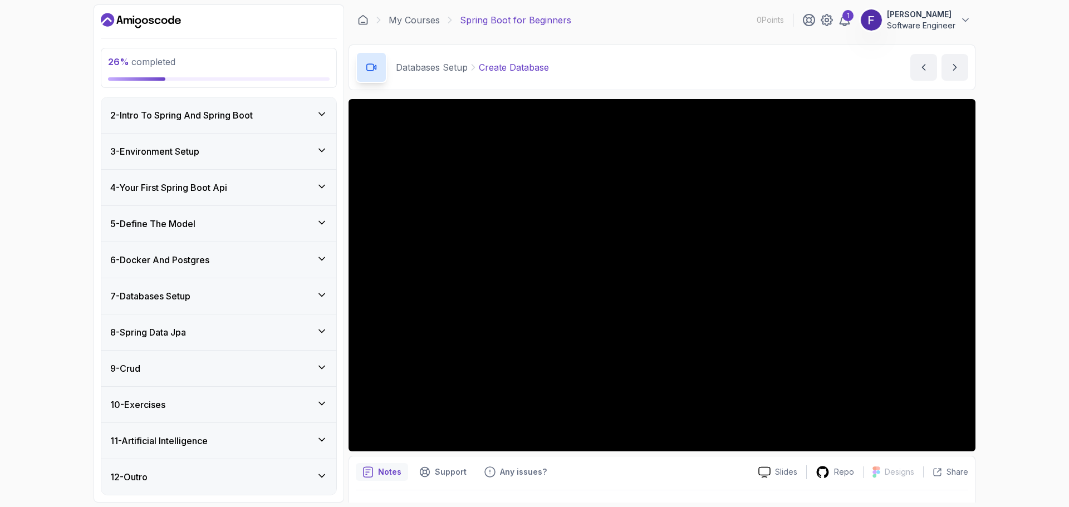
scroll to position [0, 0]
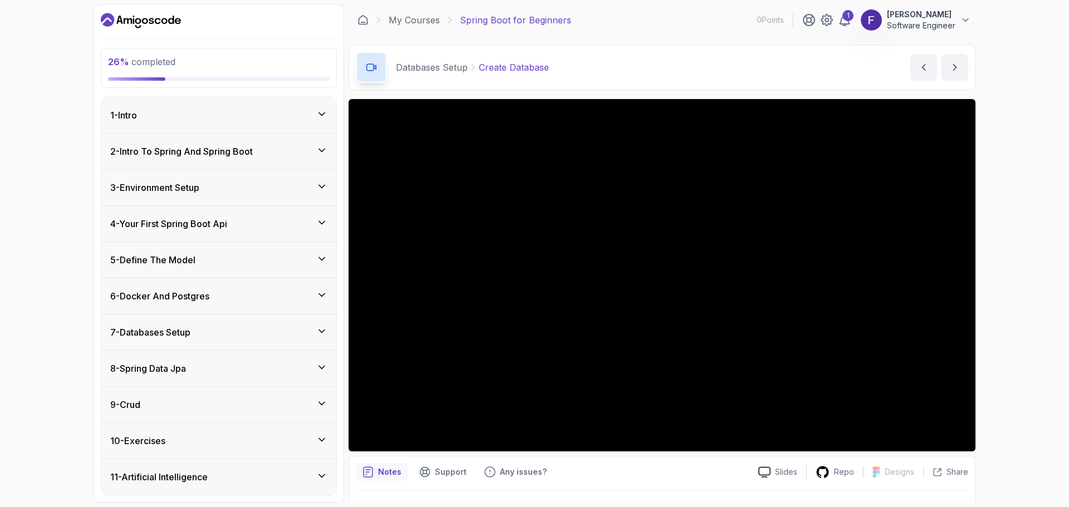
click at [323, 113] on icon at bounding box center [321, 114] width 11 height 11
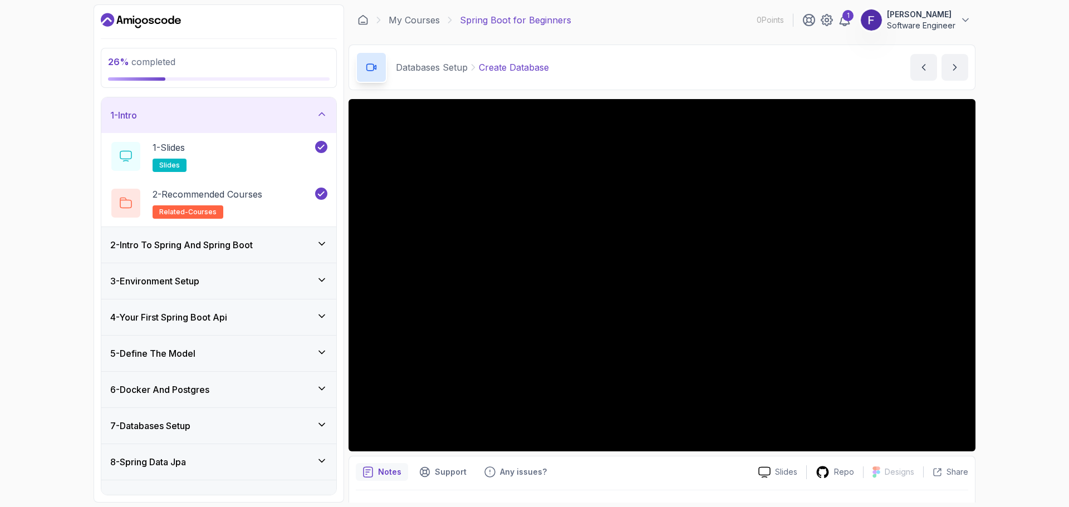
click at [323, 113] on icon at bounding box center [321, 114] width 11 height 11
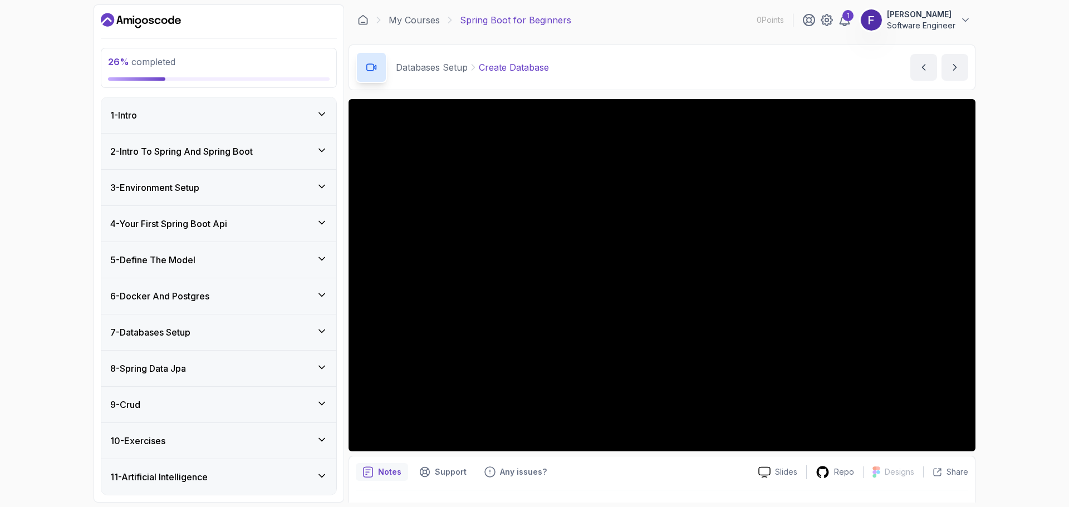
click at [322, 156] on div "2 - Intro To Spring And Spring Boot" at bounding box center [218, 151] width 217 height 13
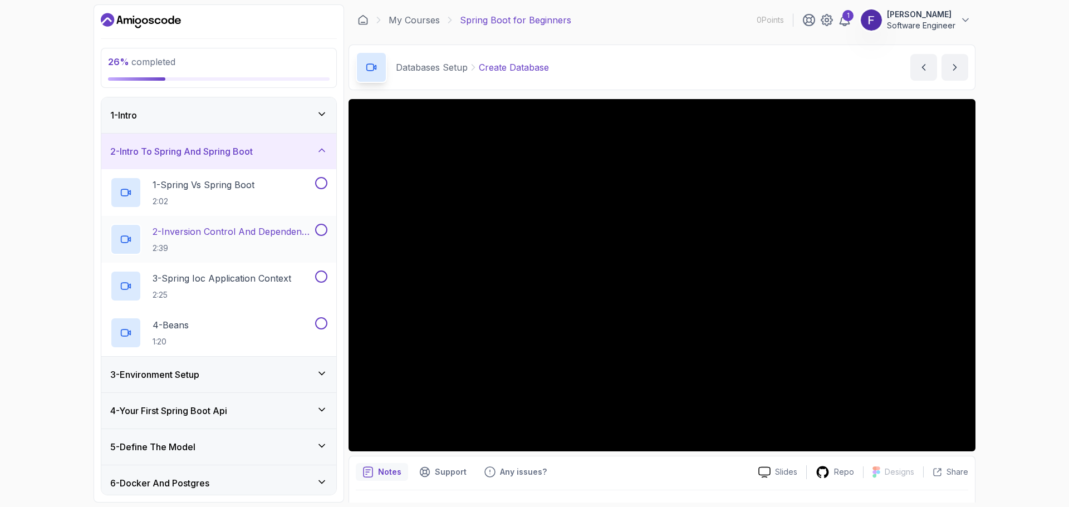
click at [321, 229] on button at bounding box center [321, 230] width 12 height 12
click at [318, 182] on button at bounding box center [321, 183] width 12 height 12
drag, startPoint x: 322, startPoint y: 273, endPoint x: 318, endPoint y: 312, distance: 39.2
click at [321, 273] on button at bounding box center [321, 277] width 12 height 12
click at [322, 323] on button at bounding box center [321, 323] width 12 height 12
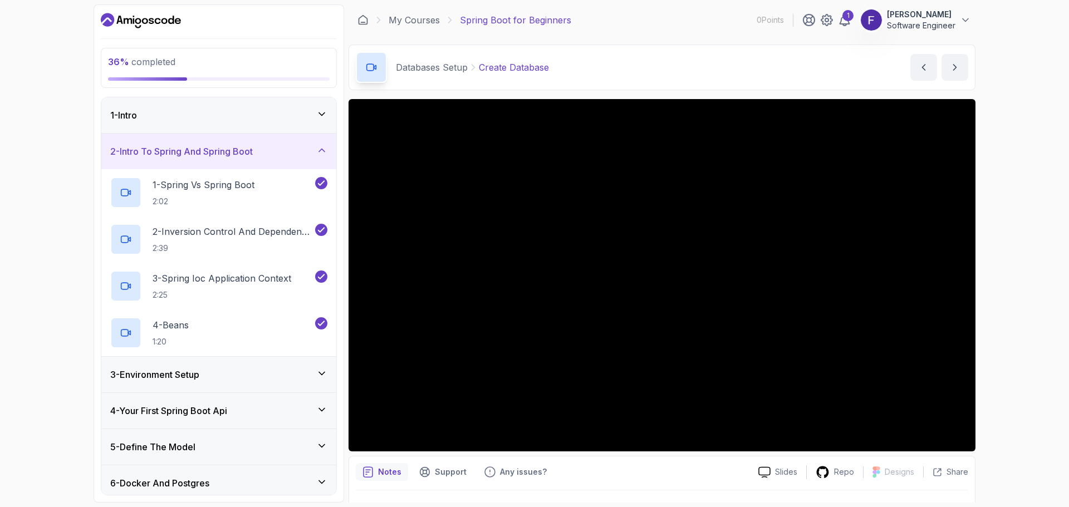
click at [322, 153] on icon at bounding box center [321, 150] width 11 height 11
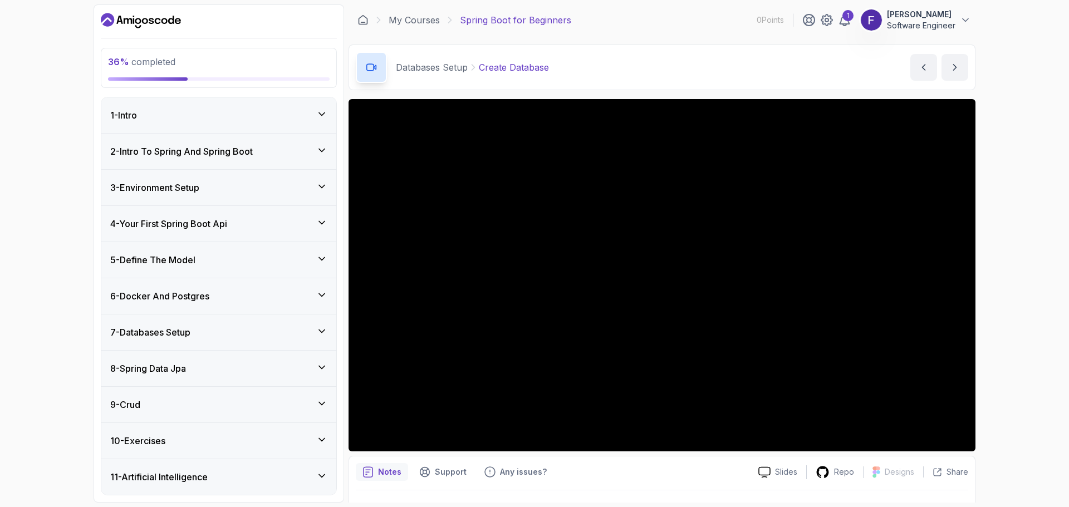
click at [321, 184] on icon at bounding box center [321, 186] width 11 height 11
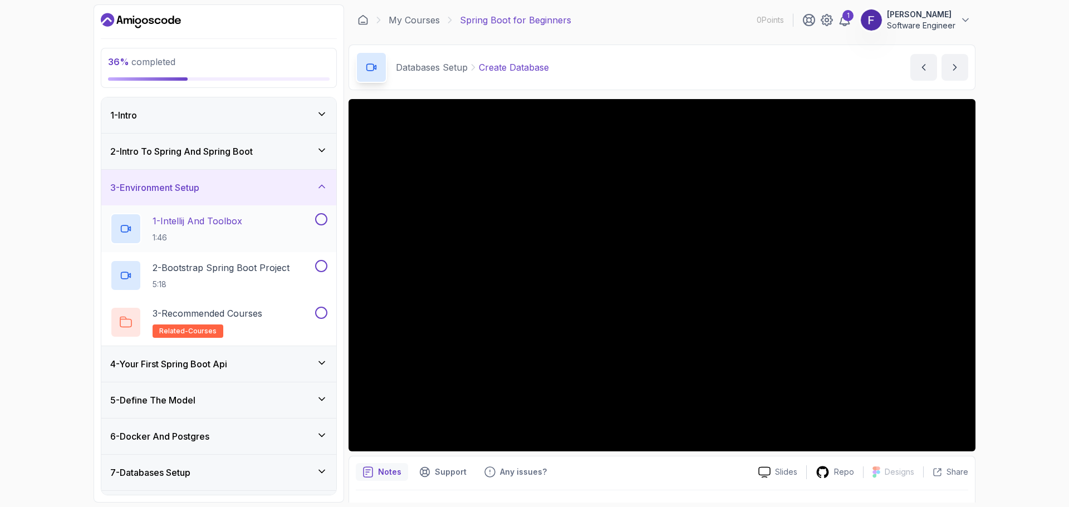
click at [316, 221] on button at bounding box center [321, 219] width 12 height 12
click at [324, 267] on button at bounding box center [321, 266] width 12 height 12
click at [321, 315] on button at bounding box center [321, 313] width 12 height 12
click at [324, 192] on icon at bounding box center [321, 186] width 11 height 11
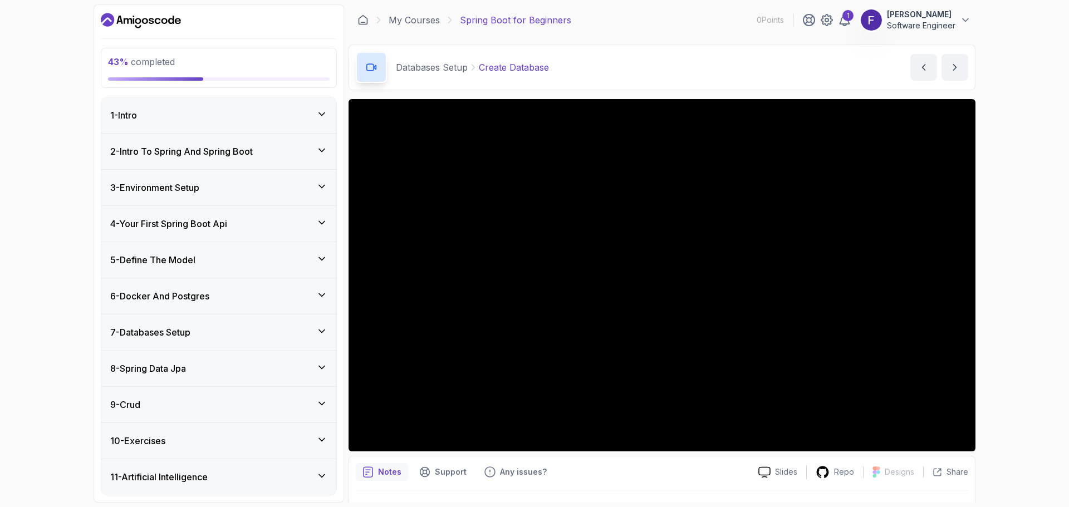
click at [319, 225] on icon at bounding box center [321, 222] width 11 height 11
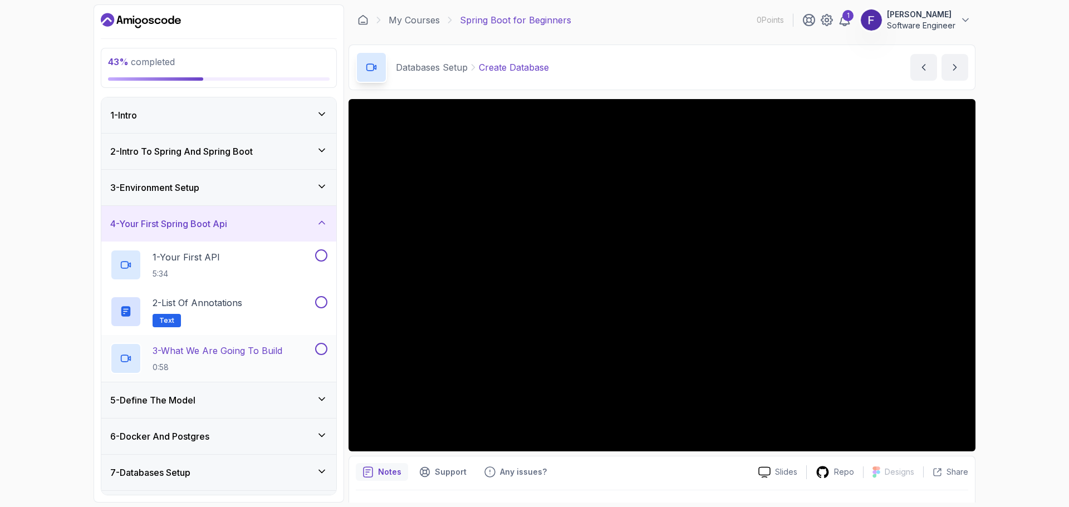
click at [323, 340] on div "3 - What We Are Going To Build 0:58" at bounding box center [218, 358] width 235 height 47
click at [322, 304] on button at bounding box center [321, 302] width 12 height 12
click at [321, 351] on button at bounding box center [321, 349] width 12 height 12
click at [324, 258] on button at bounding box center [321, 256] width 12 height 12
click at [318, 223] on icon at bounding box center [321, 222] width 11 height 11
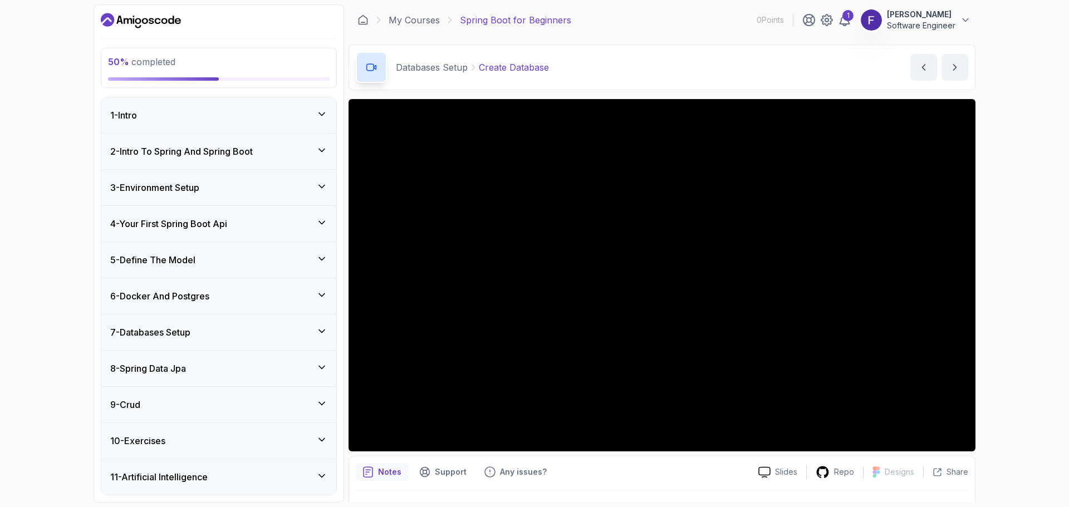
click at [317, 260] on icon at bounding box center [321, 258] width 11 height 11
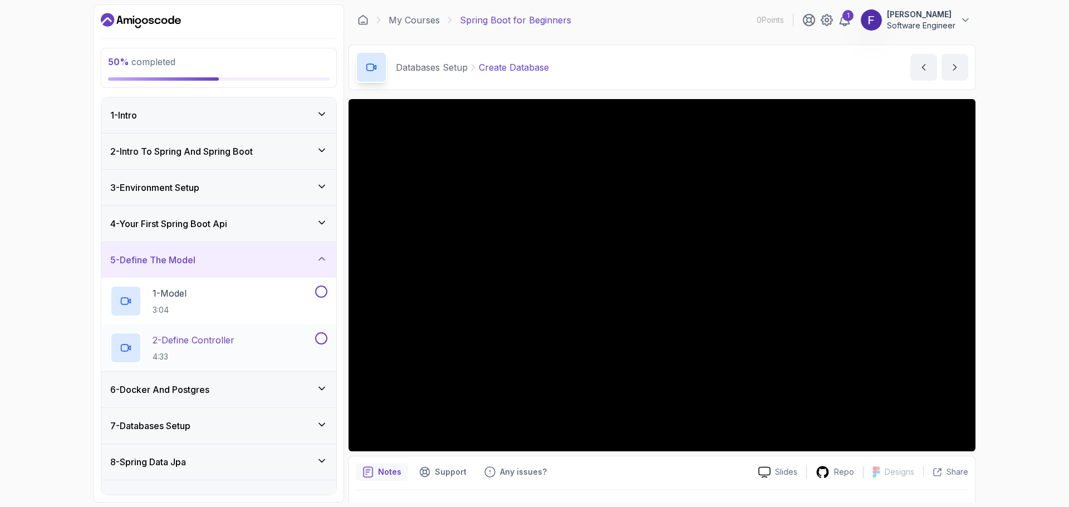
click at [324, 336] on button at bounding box center [321, 339] width 12 height 12
click at [323, 290] on button at bounding box center [321, 292] width 12 height 12
drag, startPoint x: 326, startPoint y: 262, endPoint x: 349, endPoint y: 319, distance: 61.5
click at [326, 262] on icon at bounding box center [321, 258] width 11 height 11
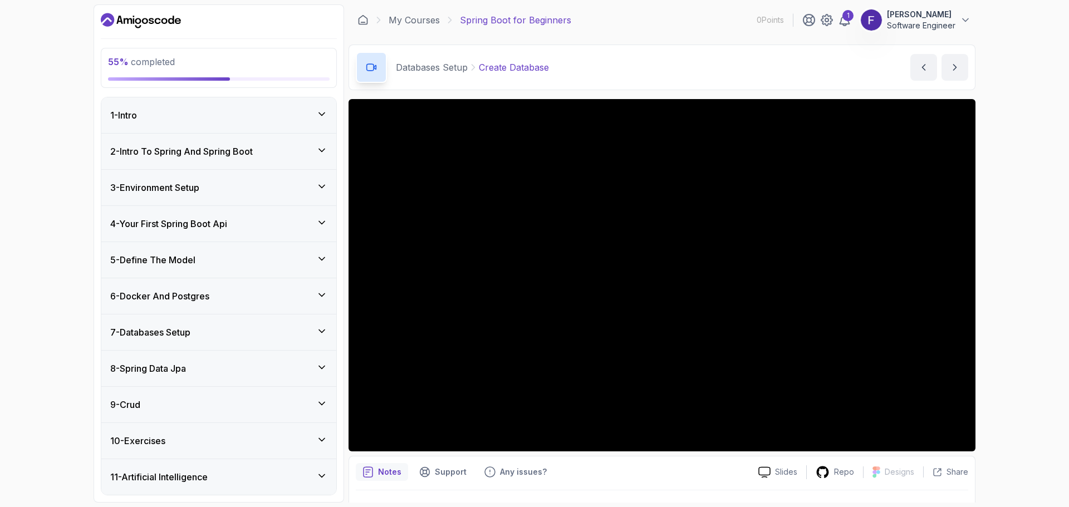
click at [321, 305] on div "6 - Docker And Postgres" at bounding box center [218, 297] width 235 height 36
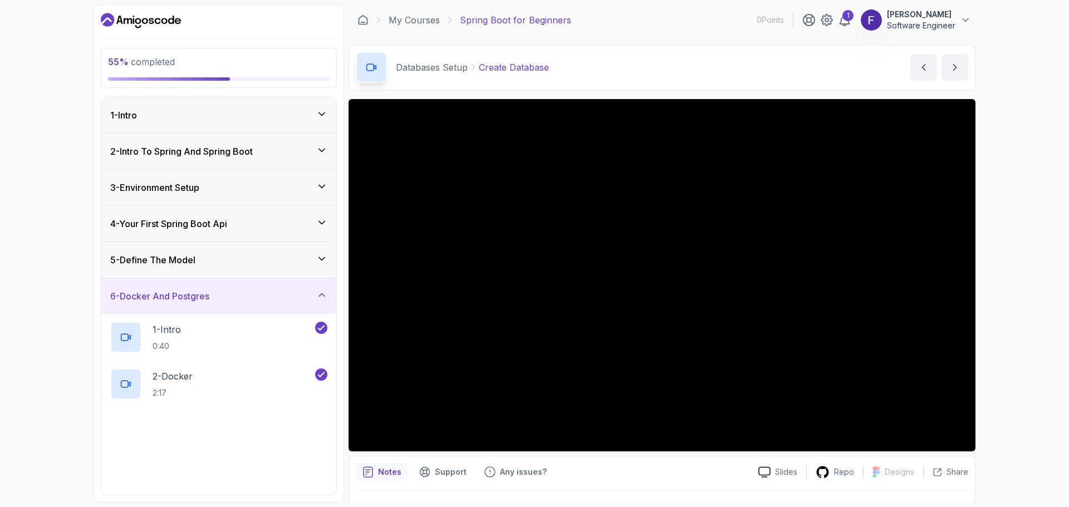
click at [54, 321] on div "55 % completed 1 - Intro 2 - Intro To Spring And Spring Boot 3 - Environment Se…" at bounding box center [534, 253] width 1069 height 507
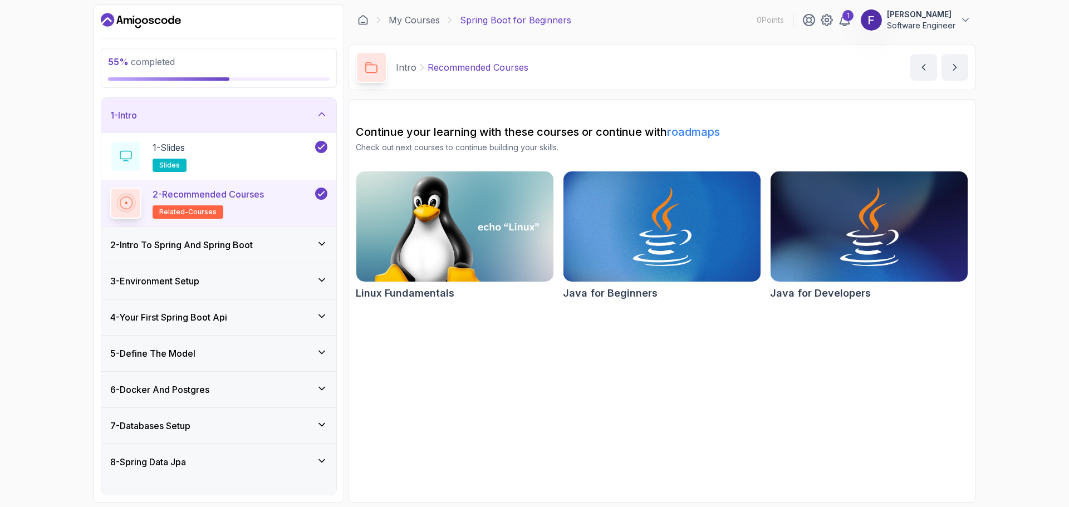
click at [5, 205] on div "55 % completed 1 - Intro 1 - Slides slides 2 - Recommended Courses related-cour…" at bounding box center [534, 253] width 1069 height 507
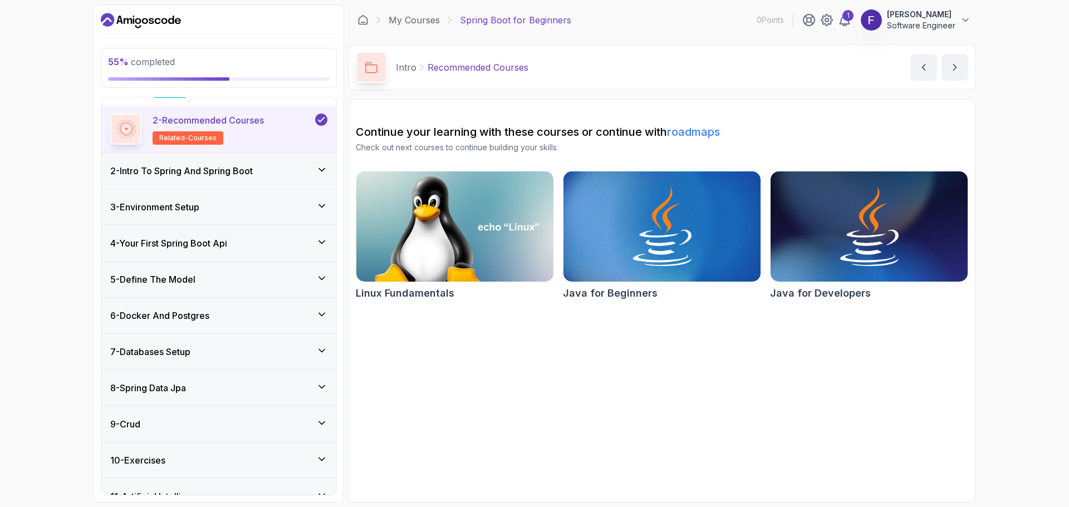
click at [256, 388] on div "8 - Spring Data Jpa" at bounding box center [218, 388] width 217 height 13
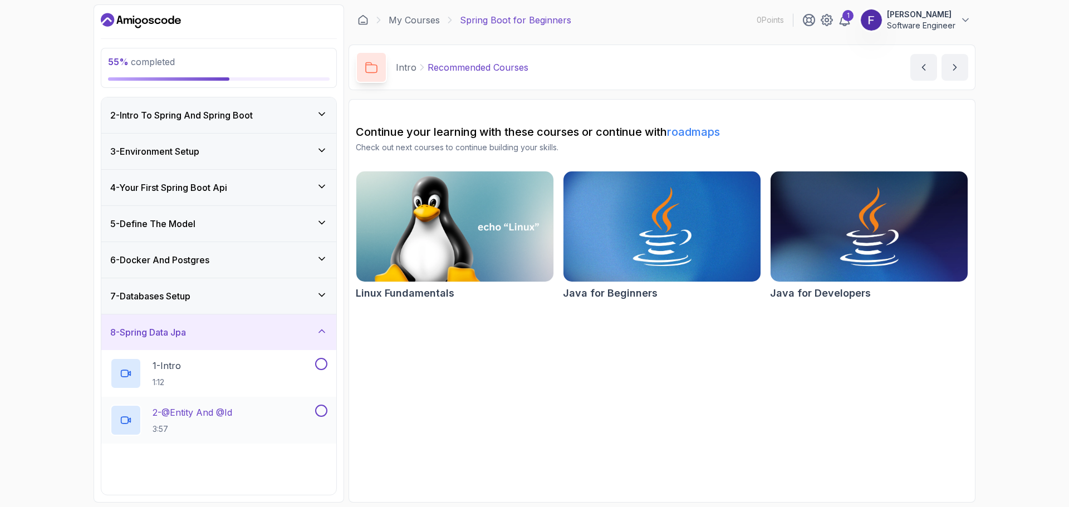
scroll to position [148, 0]
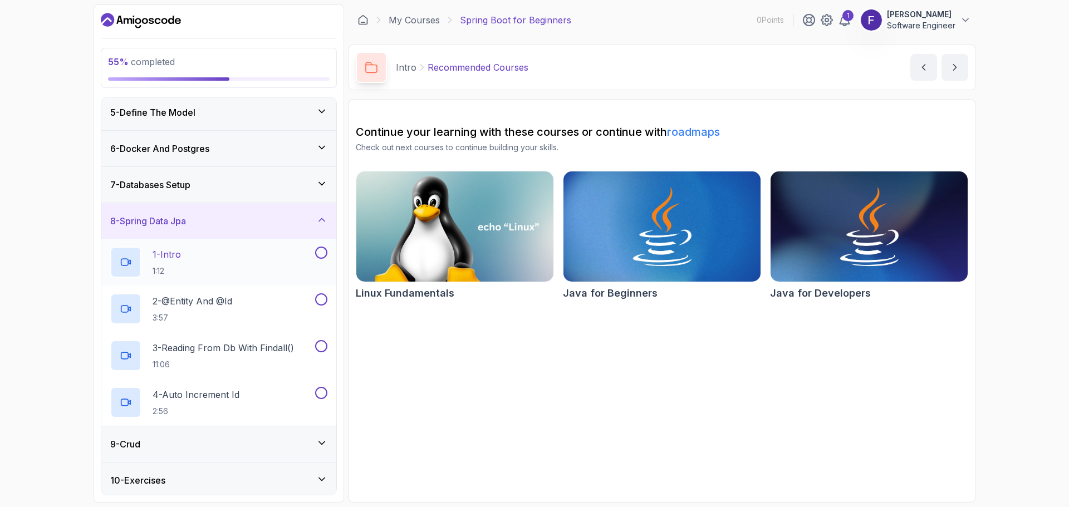
click at [275, 257] on div "1 - Intro 1:12" at bounding box center [211, 262] width 203 height 31
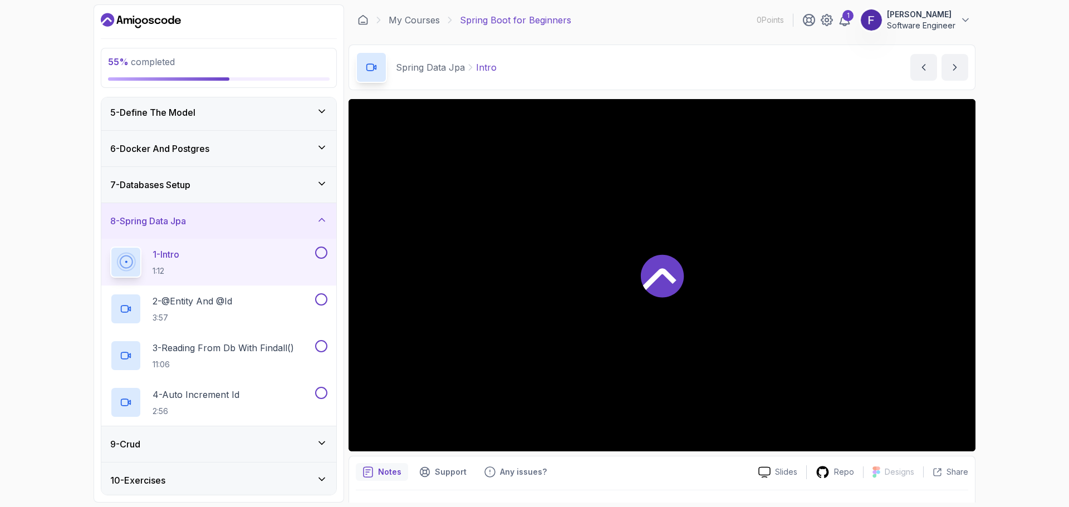
click at [676, 306] on div at bounding box center [662, 275] width 627 height 353
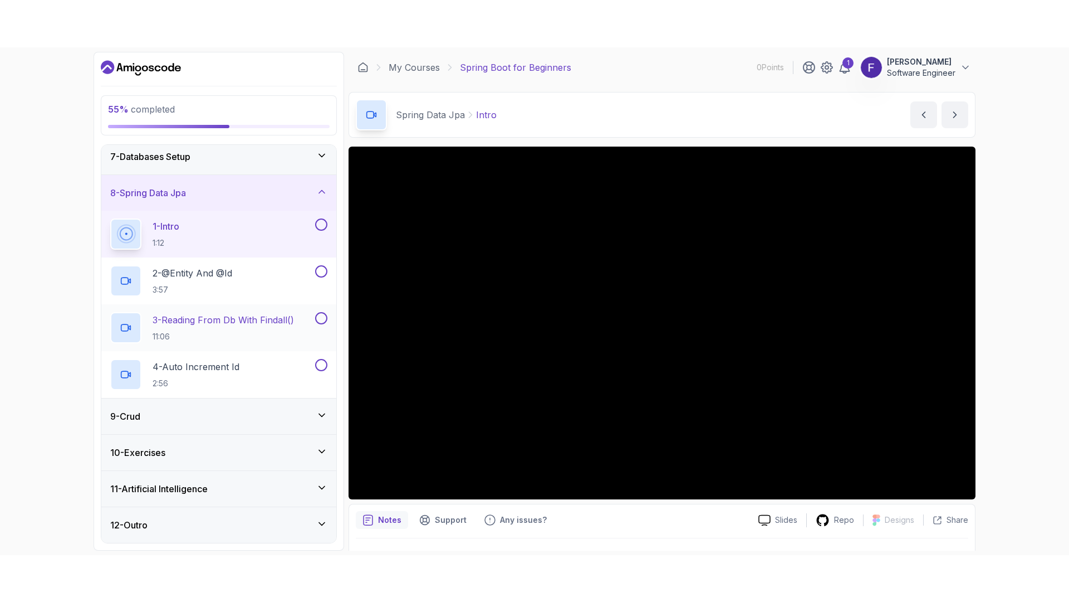
scroll to position [168, 0]
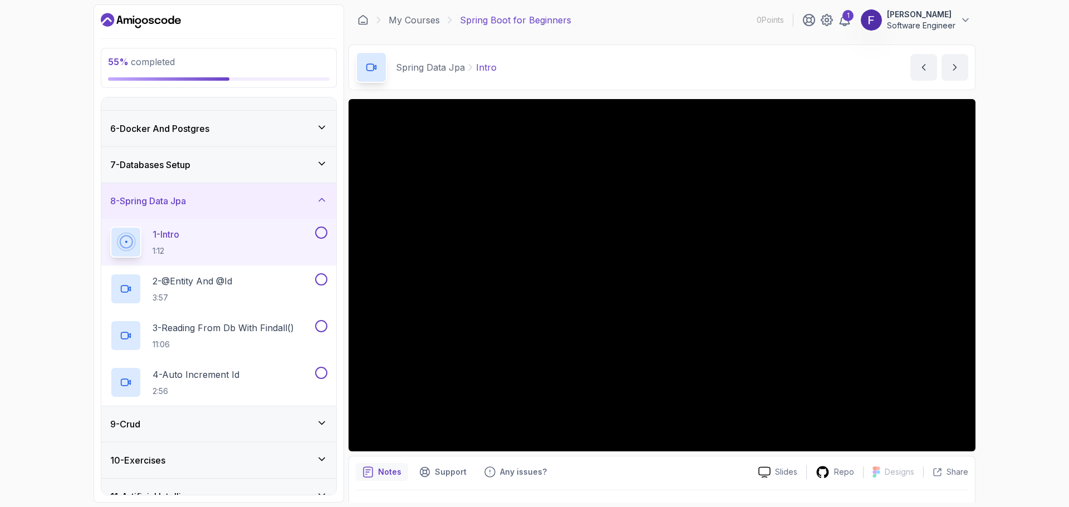
click at [304, 423] on div "9 - Crud" at bounding box center [218, 424] width 217 height 13
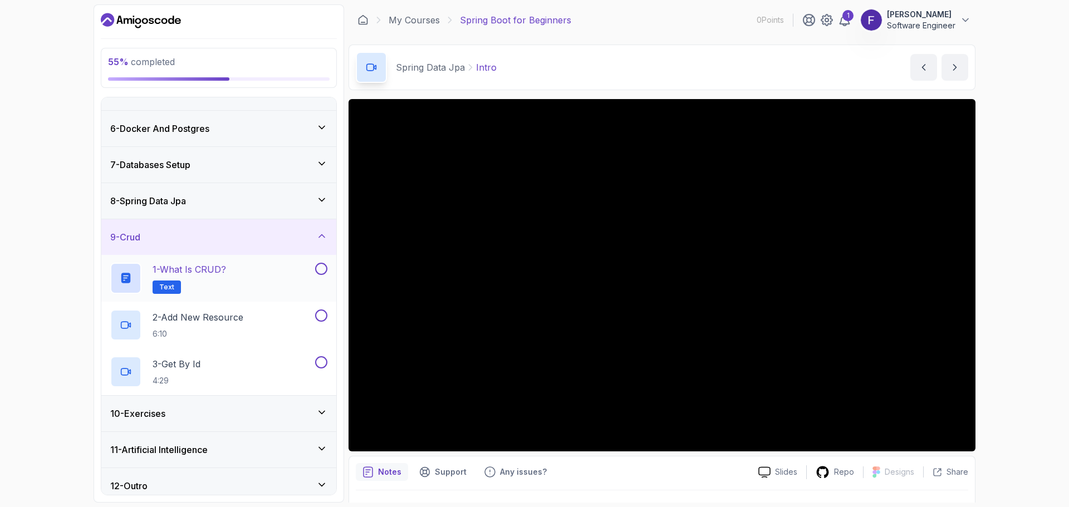
click at [235, 296] on div "1 - What is CRUD? Text" at bounding box center [218, 278] width 235 height 47
click at [219, 279] on h2 "1 - What is CRUD? Text" at bounding box center [190, 278] width 74 height 31
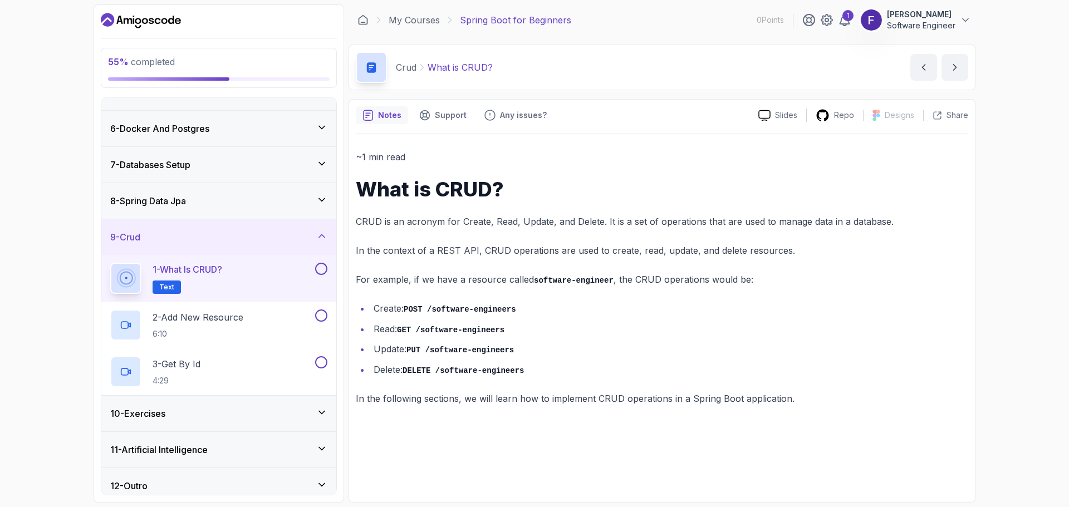
click at [220, 198] on div "8 - Spring Data Jpa" at bounding box center [218, 200] width 217 height 13
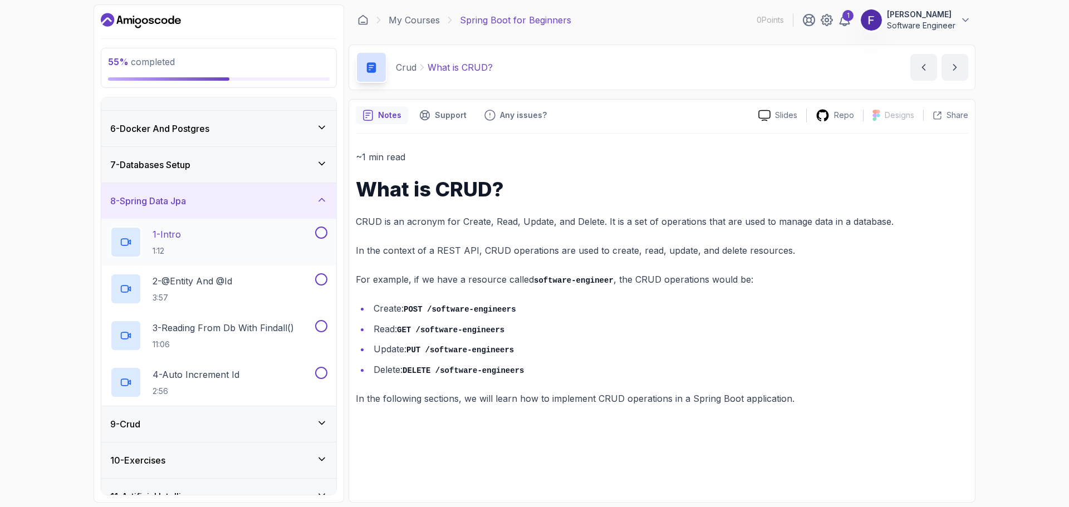
click at [256, 240] on div "1 - Intro 1:12" at bounding box center [211, 242] width 203 height 31
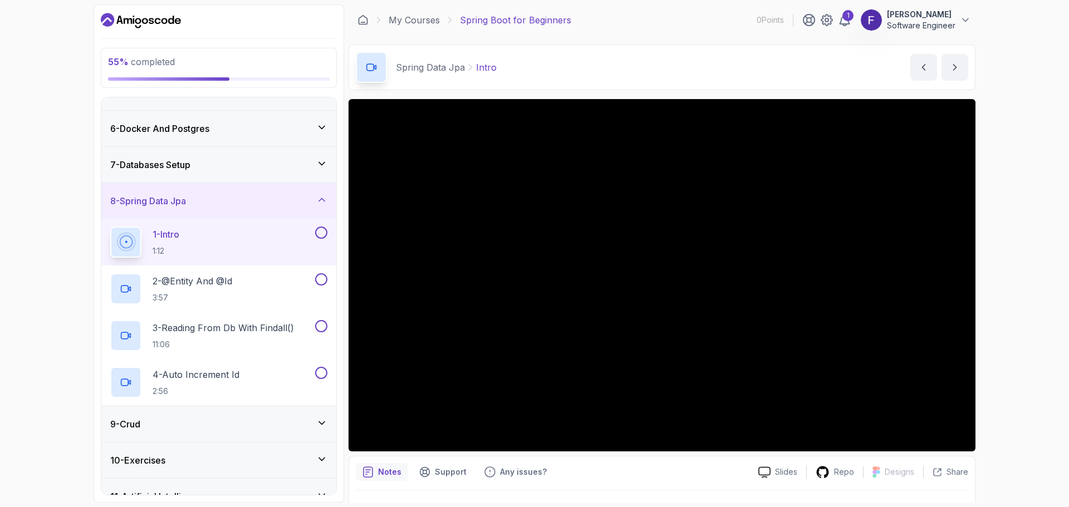
scroll to position [129, 0]
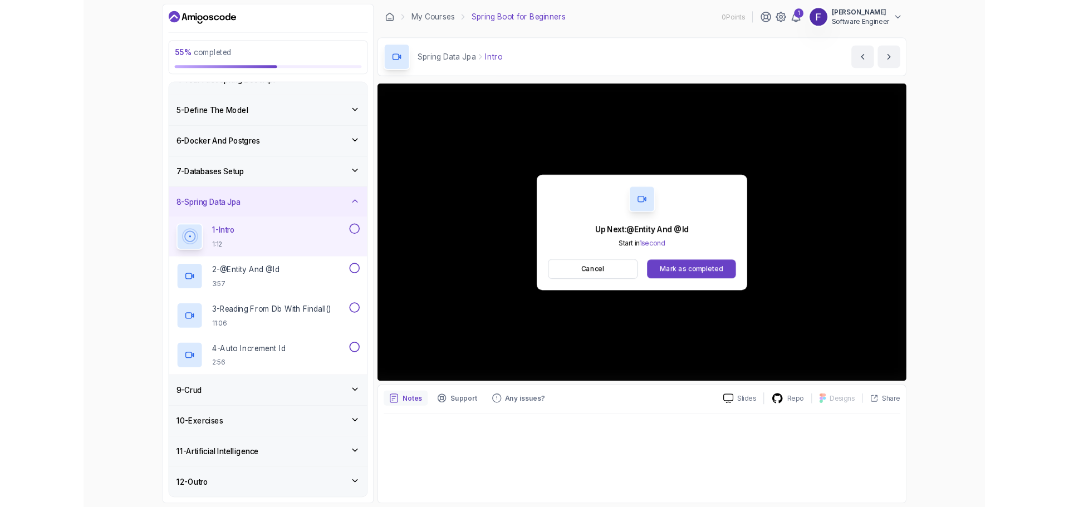
scroll to position [168, 0]
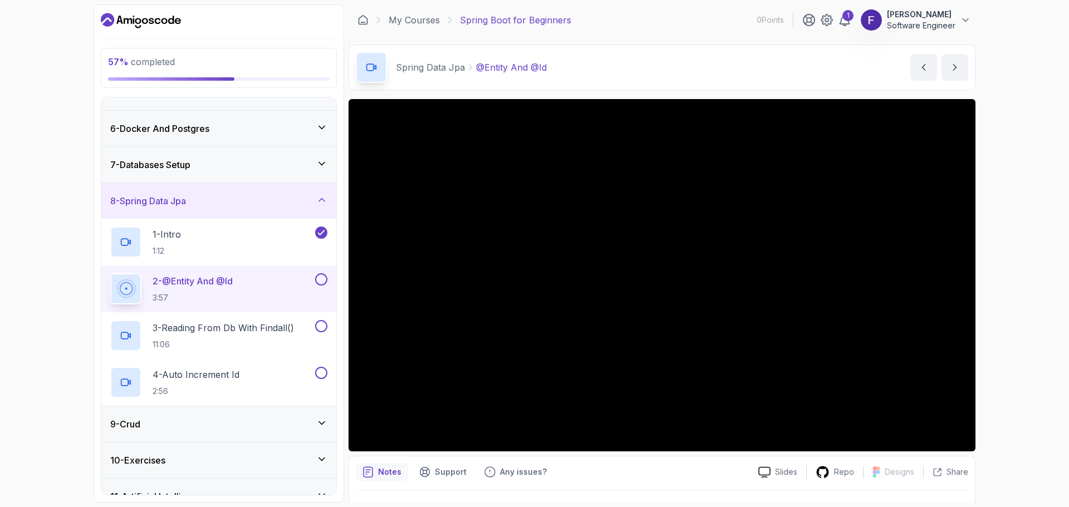
drag, startPoint x: 47, startPoint y: 251, endPoint x: 38, endPoint y: 317, distance: 66.3
click at [47, 251] on div "57 % completed 1 - Intro 2 - Intro To Spring And Spring Boot 3 - Environment Se…" at bounding box center [534, 253] width 1069 height 507
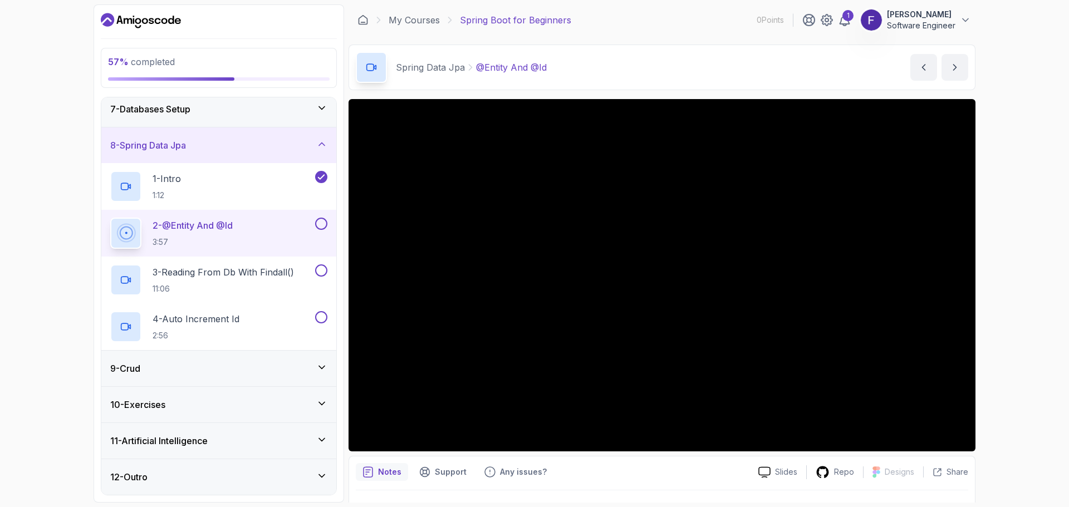
click at [225, 432] on div "11 - Artificial Intelligence" at bounding box center [218, 441] width 235 height 36
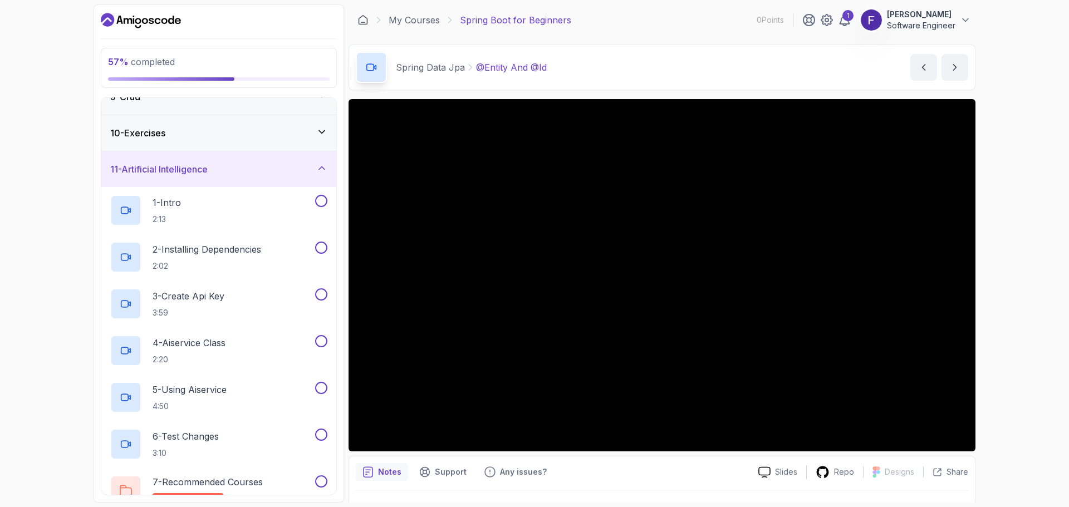
click at [237, 174] on div "11 - Artificial Intelligence" at bounding box center [218, 169] width 217 height 13
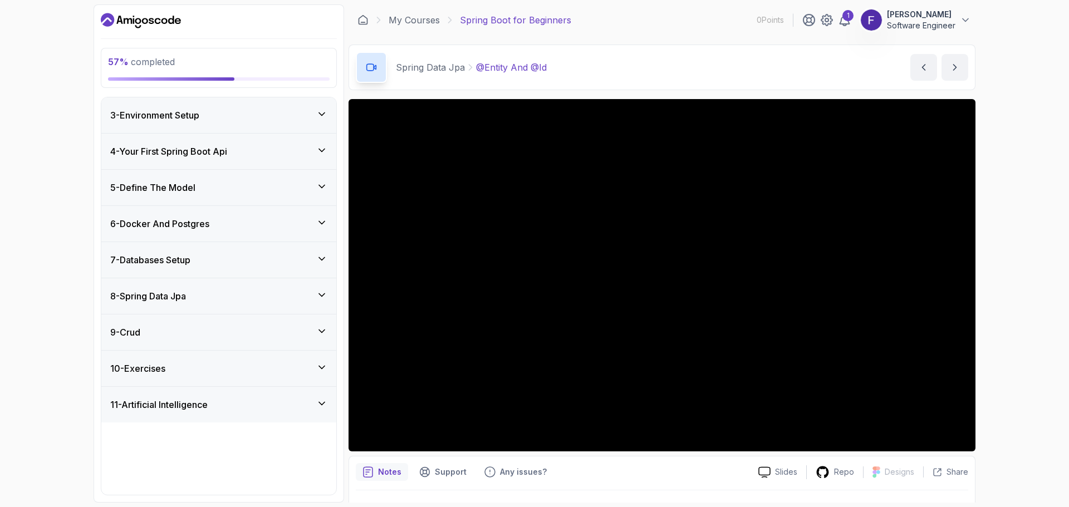
scroll to position [36, 0]
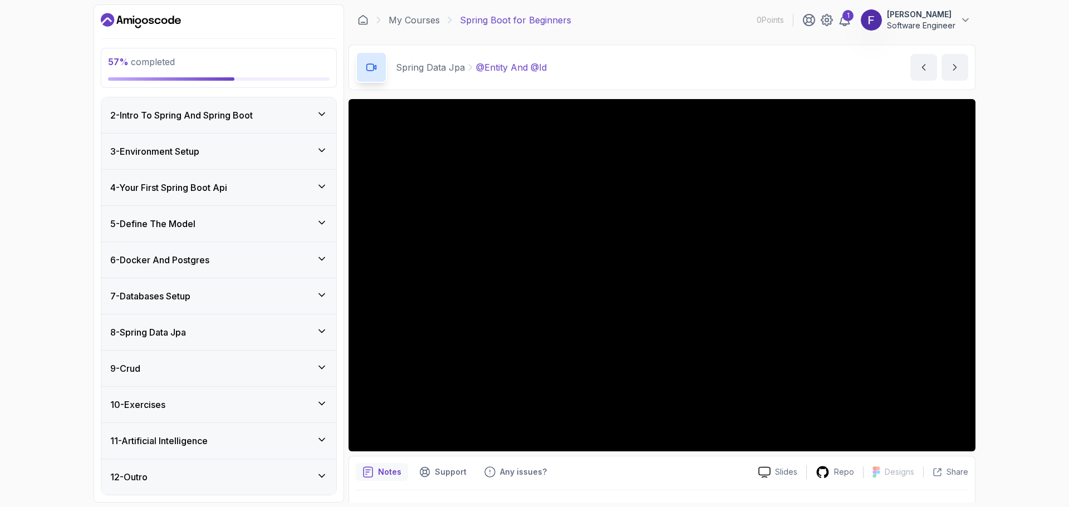
click at [197, 398] on div "10 - Exercises" at bounding box center [218, 404] width 217 height 13
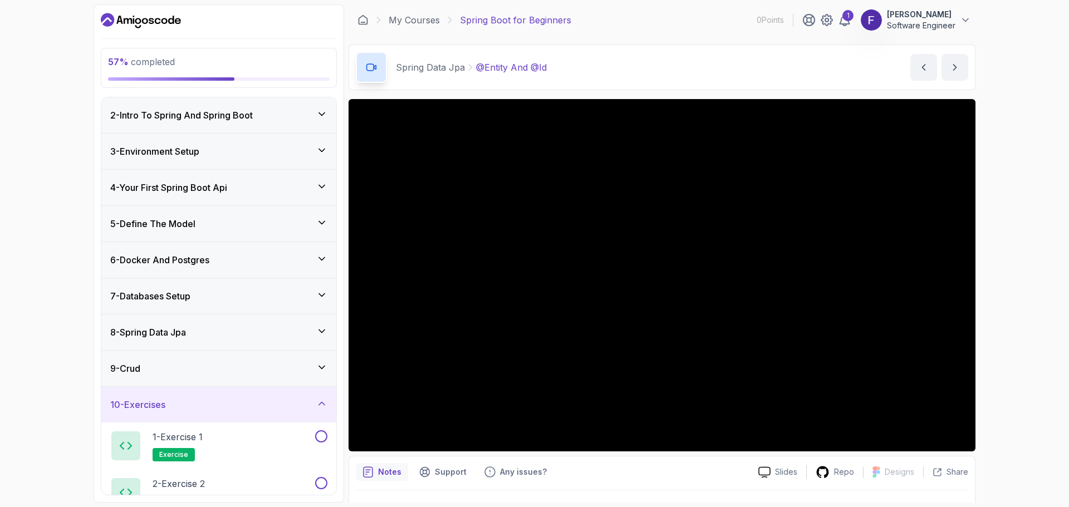
scroll to position [177, 0]
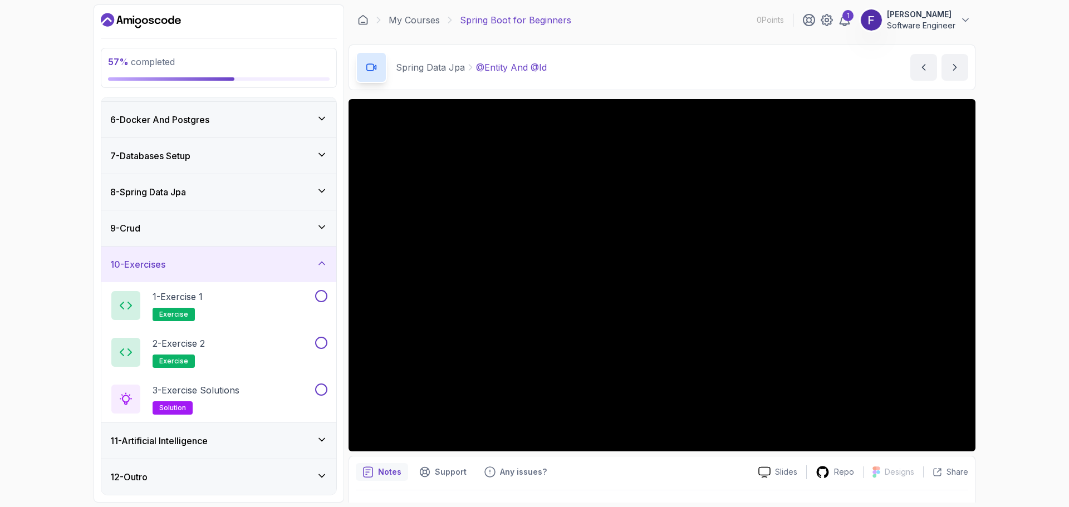
click at [244, 271] on div "10 - Exercises" at bounding box center [218, 265] width 235 height 36
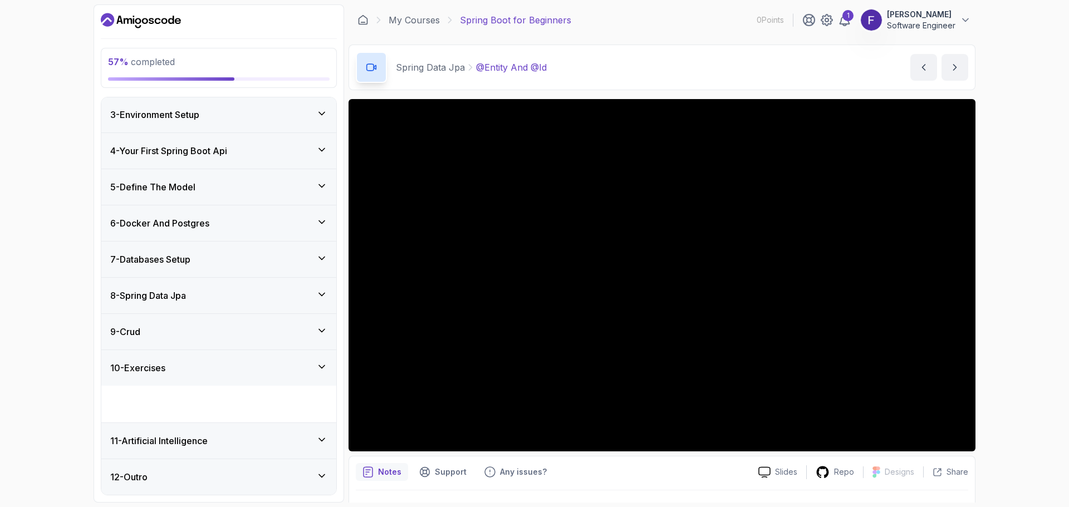
scroll to position [36, 0]
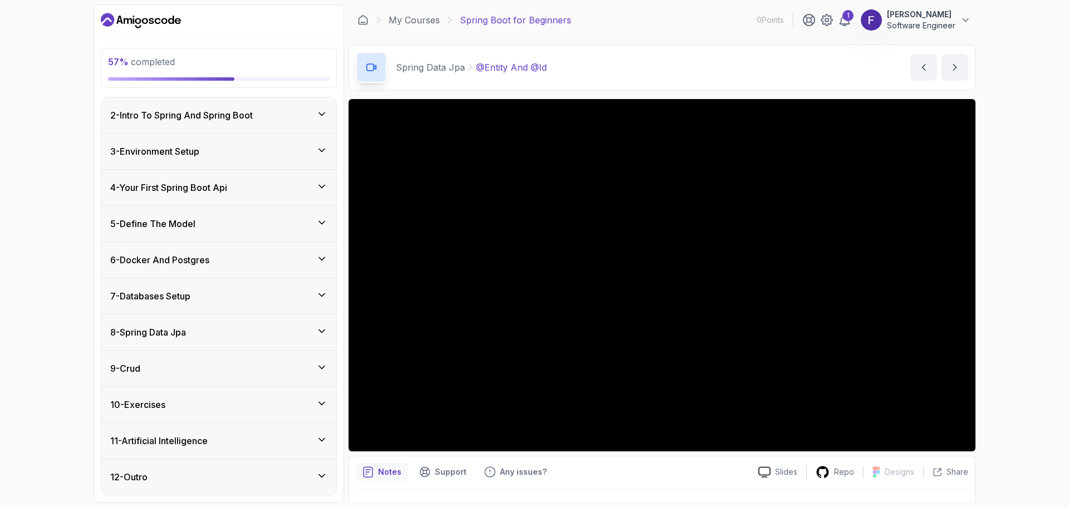
click at [209, 366] on div "9 - Crud" at bounding box center [218, 368] width 217 height 13
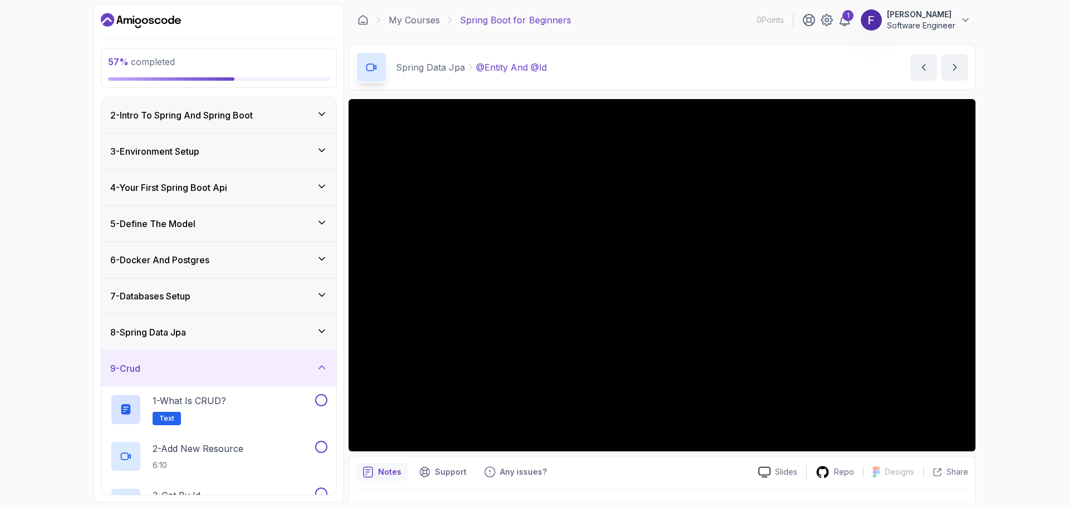
click at [265, 358] on div "9 - Crud" at bounding box center [218, 369] width 235 height 36
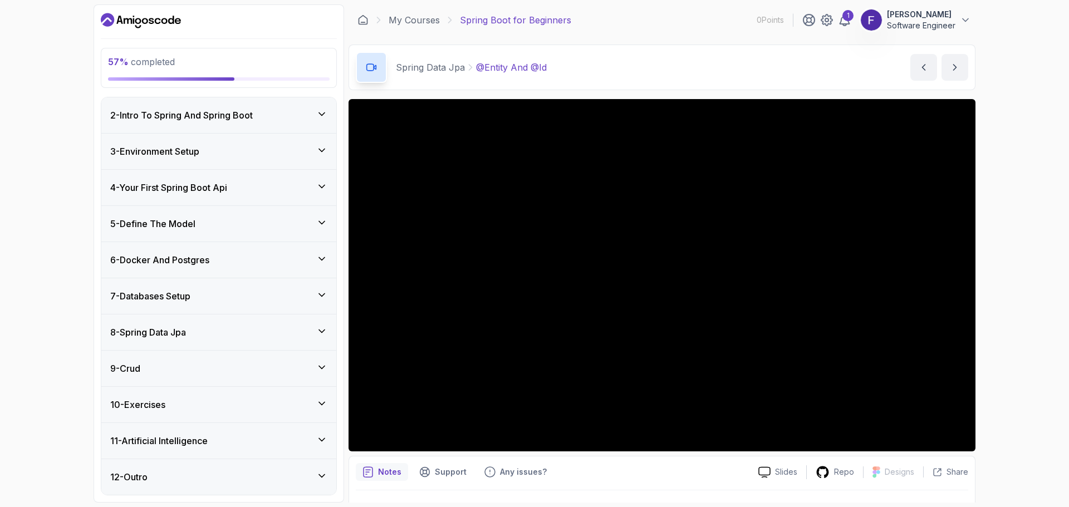
click at [238, 296] on div "7 - Databases Setup" at bounding box center [218, 296] width 217 height 13
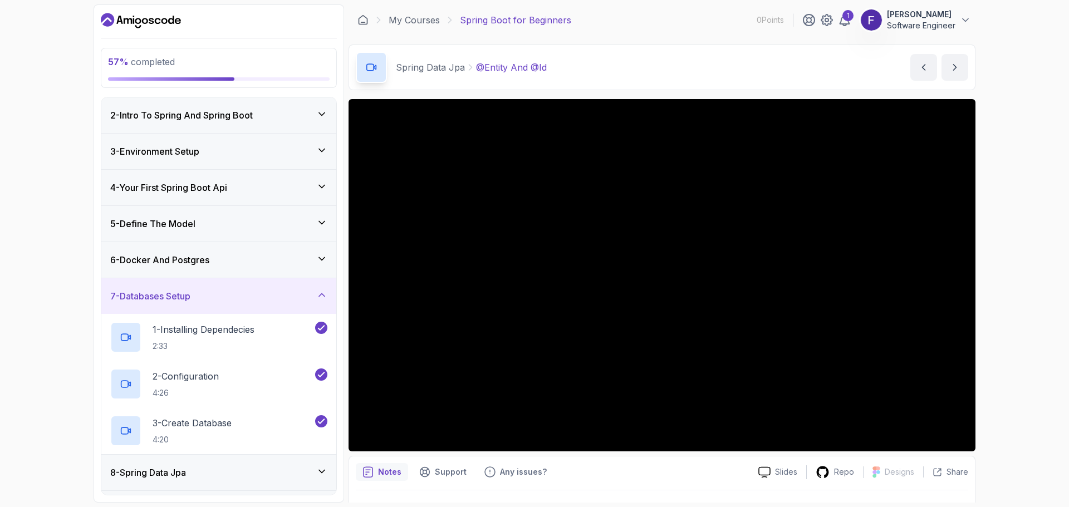
click at [238, 296] on div "7 - Databases Setup" at bounding box center [218, 296] width 217 height 13
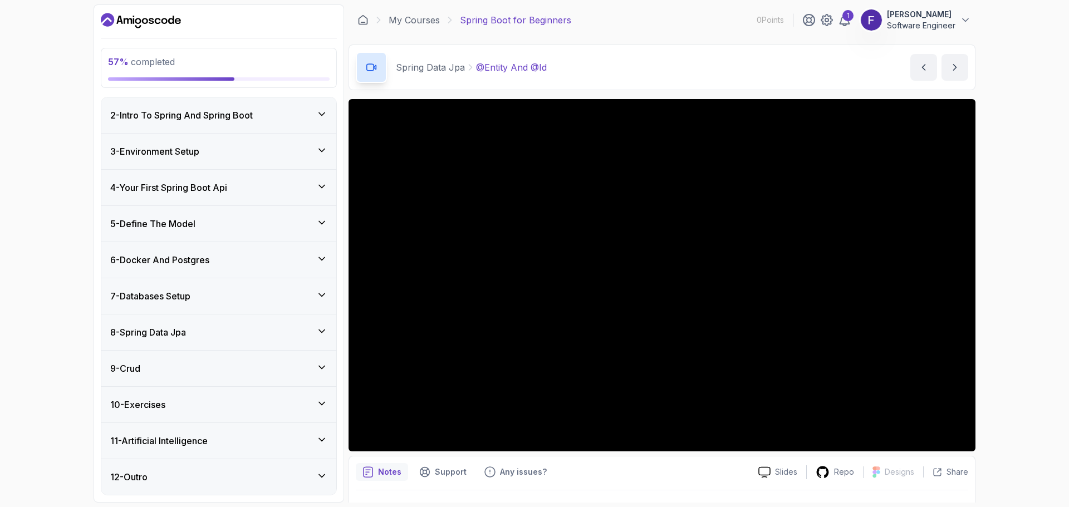
click at [250, 340] on div "8 - Spring Data Jpa" at bounding box center [218, 333] width 235 height 36
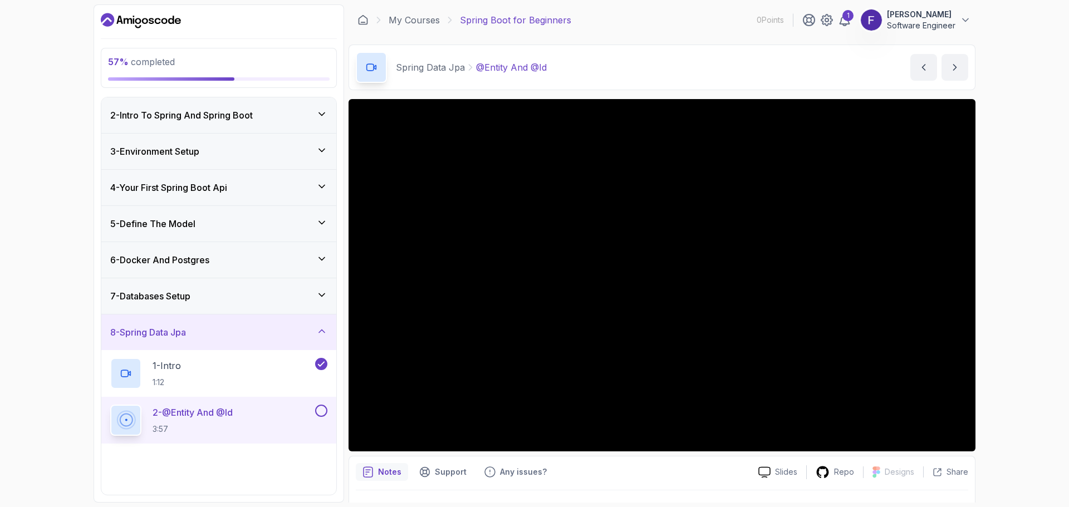
click at [250, 340] on div "8 - Spring Data Jpa" at bounding box center [218, 333] width 235 height 36
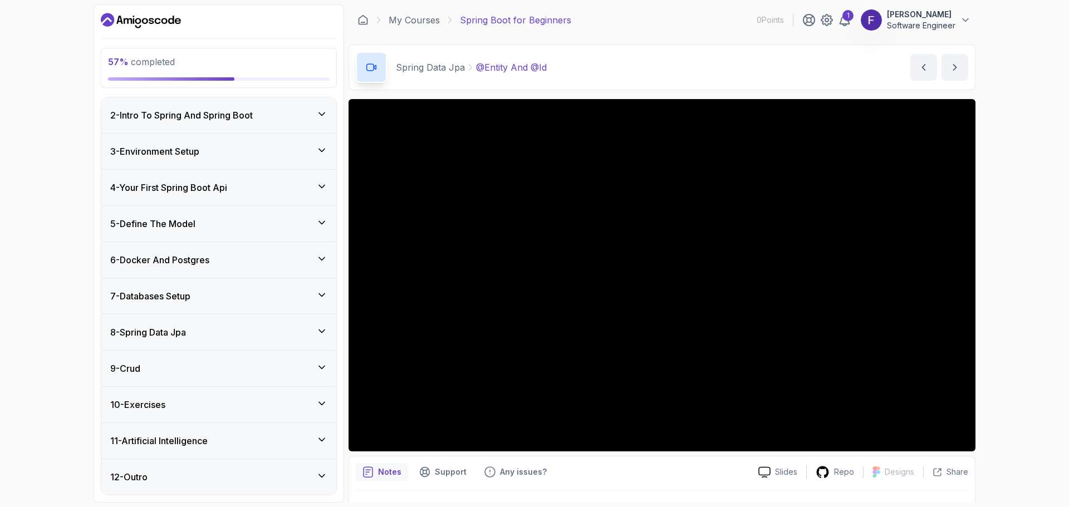
click at [250, 340] on div "8 - Spring Data Jpa" at bounding box center [218, 333] width 235 height 36
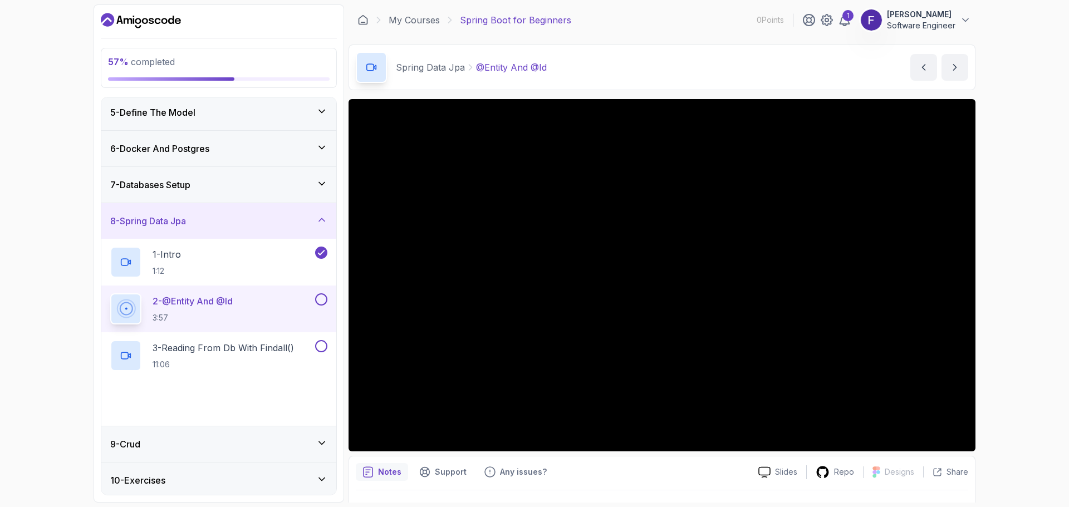
scroll to position [203, 0]
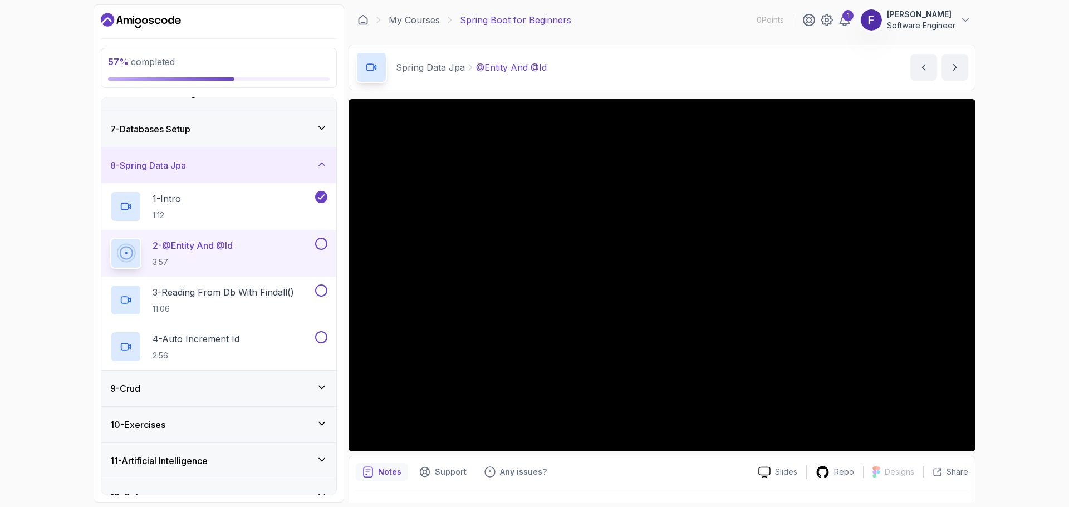
click at [323, 243] on button at bounding box center [321, 244] width 12 height 12
click at [276, 344] on div "4 - Auto Increment Id 2:56" at bounding box center [211, 346] width 203 height 31
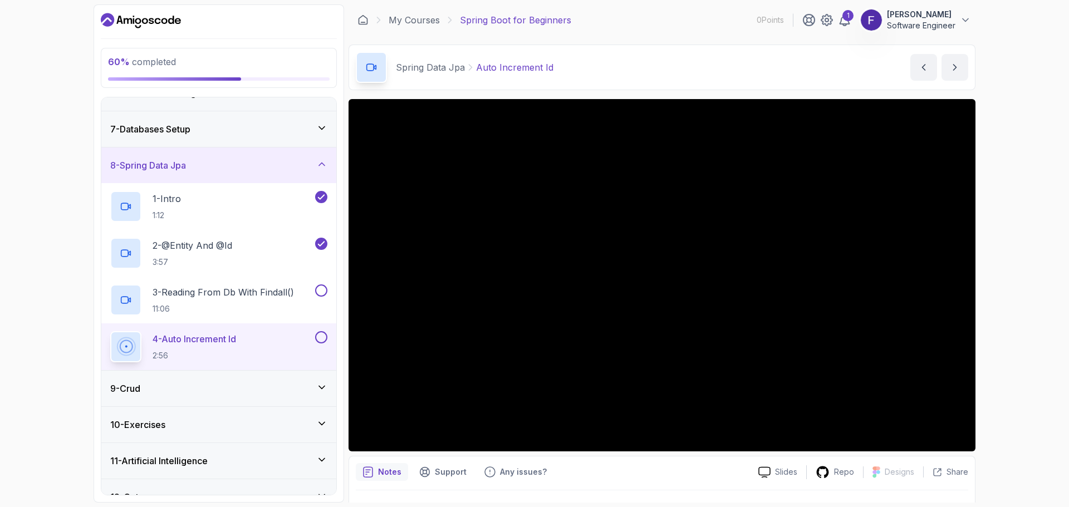
click at [322, 337] on button at bounding box center [321, 337] width 12 height 12
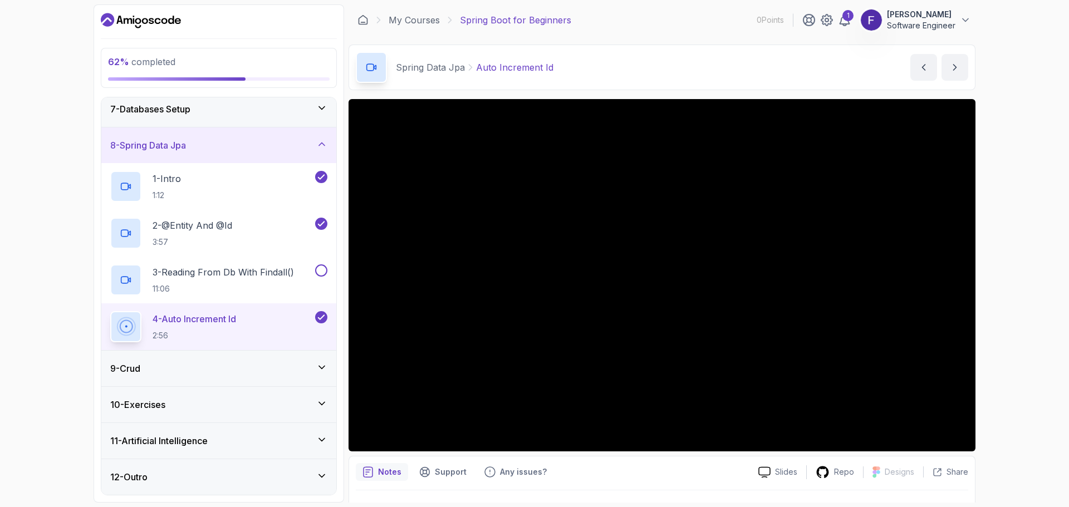
drag, startPoint x: 183, startPoint y: 473, endPoint x: 207, endPoint y: 464, distance: 25.8
click at [184, 473] on div "12 - Outro" at bounding box center [218, 477] width 217 height 13
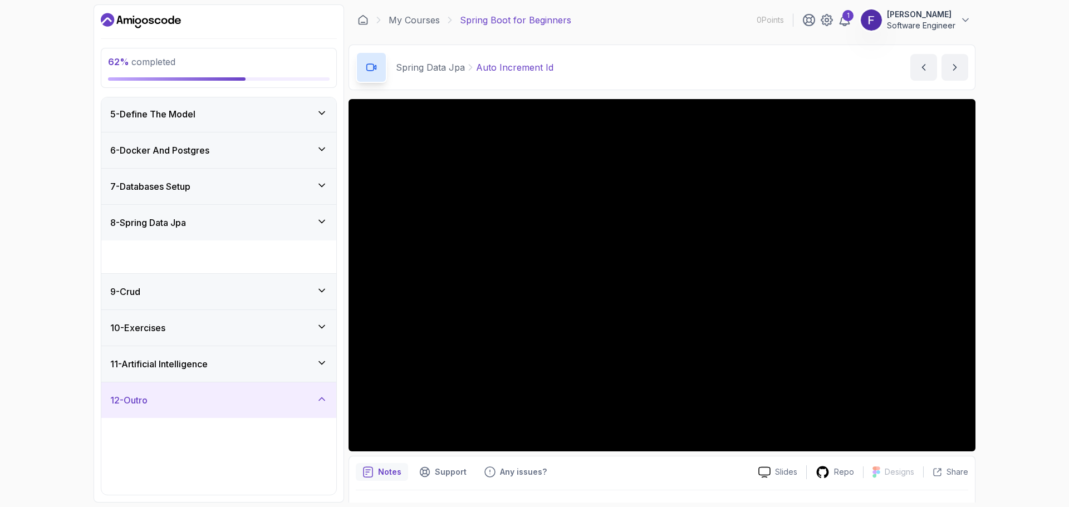
scroll to position [130, 0]
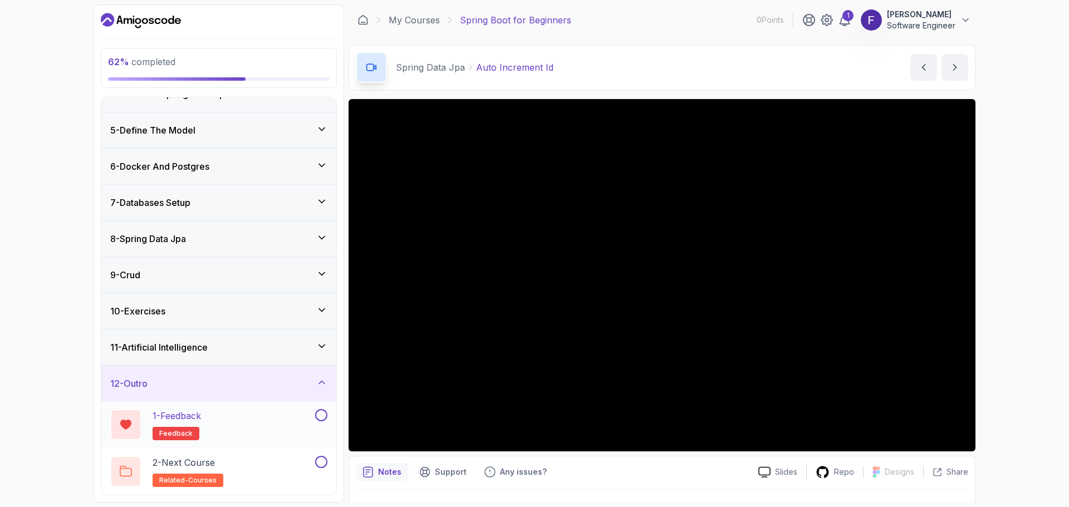
click at [323, 416] on button at bounding box center [321, 415] width 12 height 12
click at [321, 461] on button at bounding box center [321, 462] width 12 height 12
click at [332, 347] on div "11 - Artificial Intelligence" at bounding box center [218, 348] width 235 height 36
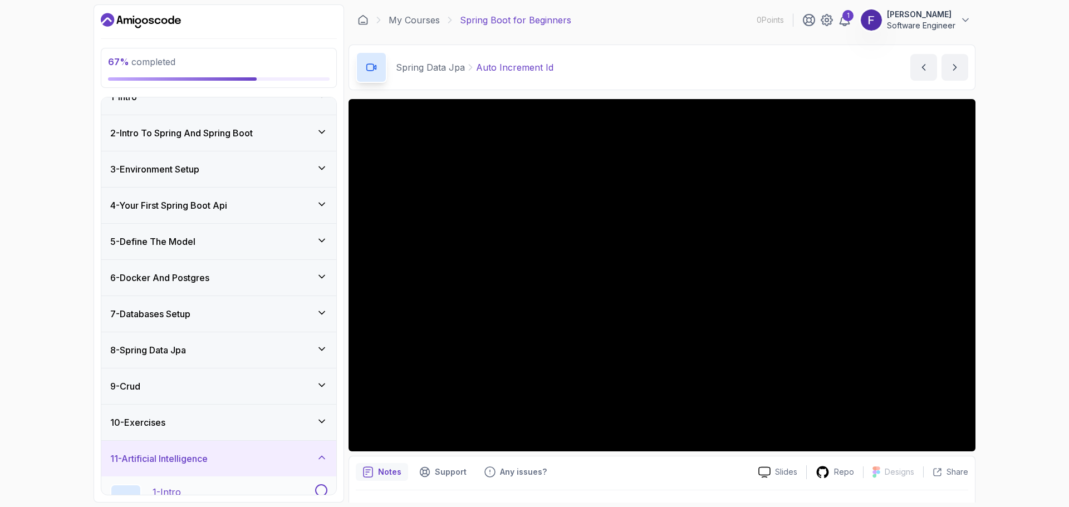
scroll to position [18, 0]
click at [0, 207] on div "67 % completed 1 - Intro 2 - Intro To Spring And Spring Boot 3 - Environment Se…" at bounding box center [534, 253] width 1069 height 507
